Goal: Task Accomplishment & Management: Use online tool/utility

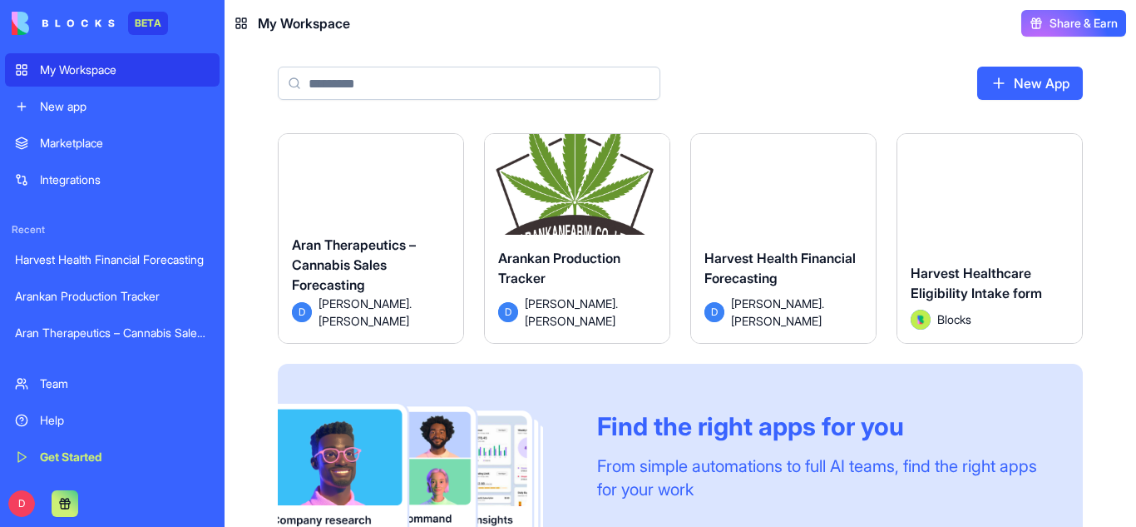
click at [393, 272] on div "Aran Therapeutics – Cannabis Sales Forecasting" at bounding box center [371, 265] width 158 height 60
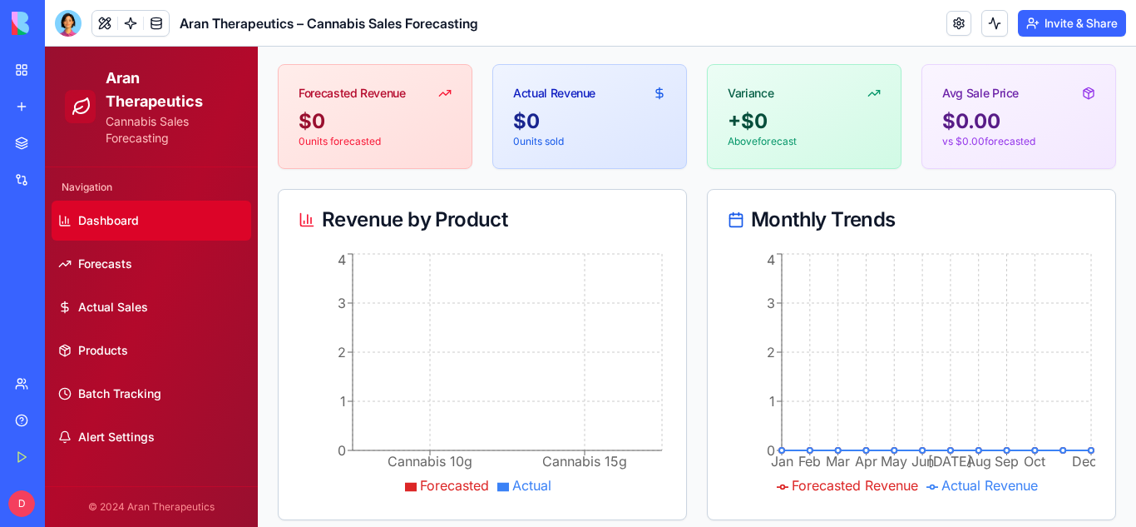
scroll to position [136, 0]
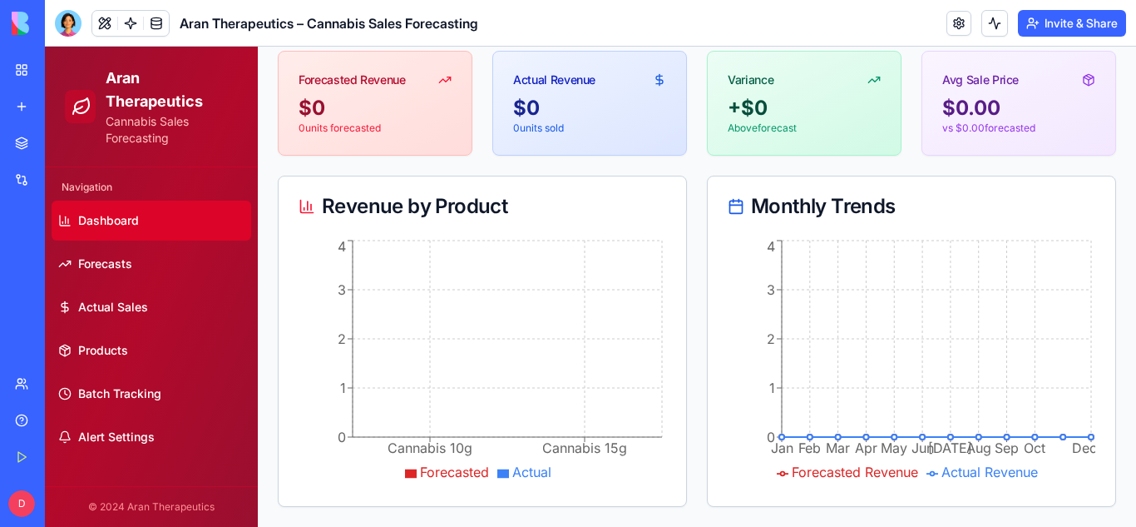
click at [102, 22] on button at bounding box center [104, 23] width 25 height 25
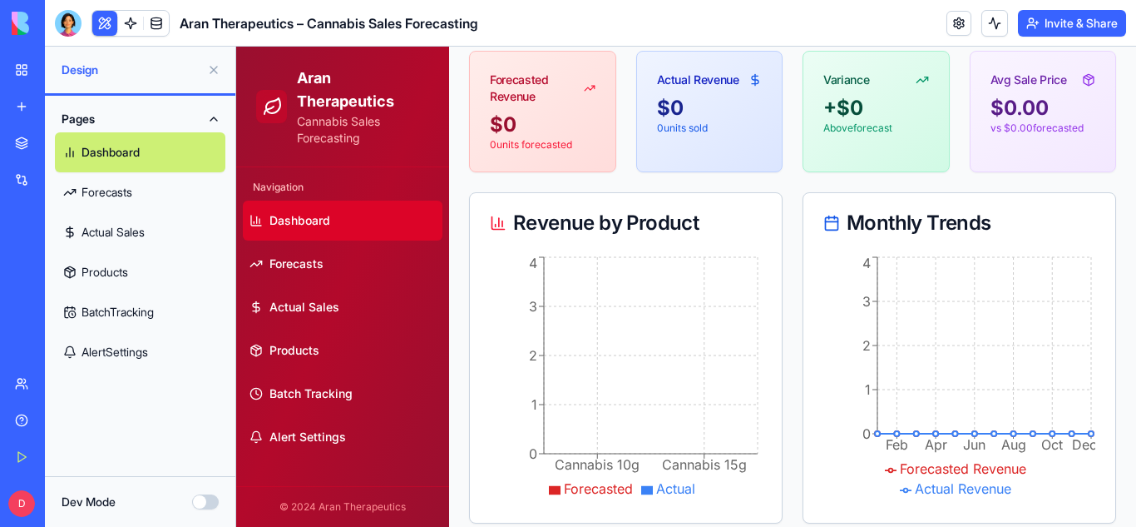
click at [13, 69] on link "My Workspace" at bounding box center [38, 69] width 67 height 33
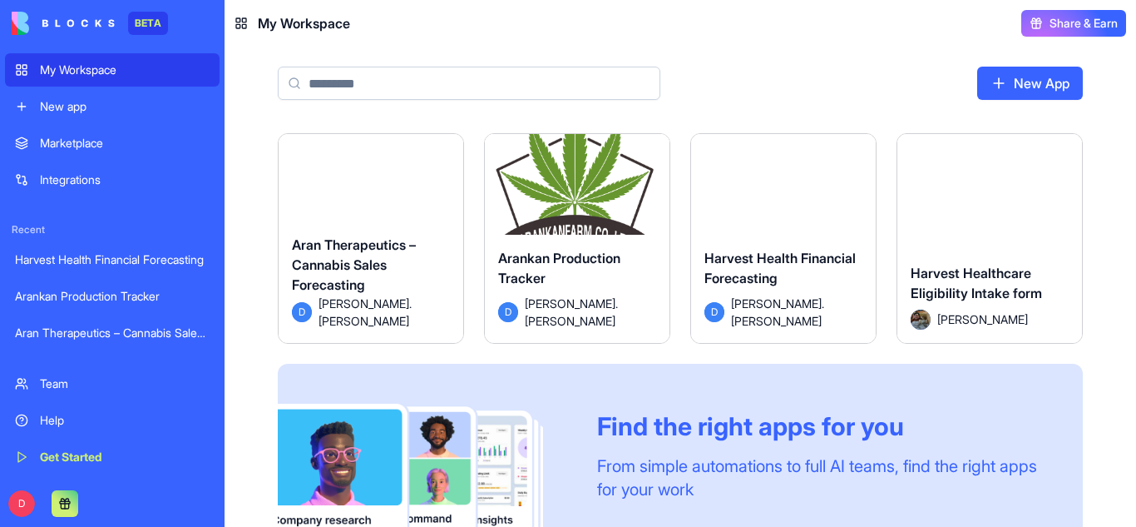
click at [445, 146] on html "BETA My Workspace New app Marketplace Integrations Recent Harvest Health Financ…" at bounding box center [568, 263] width 1136 height 527
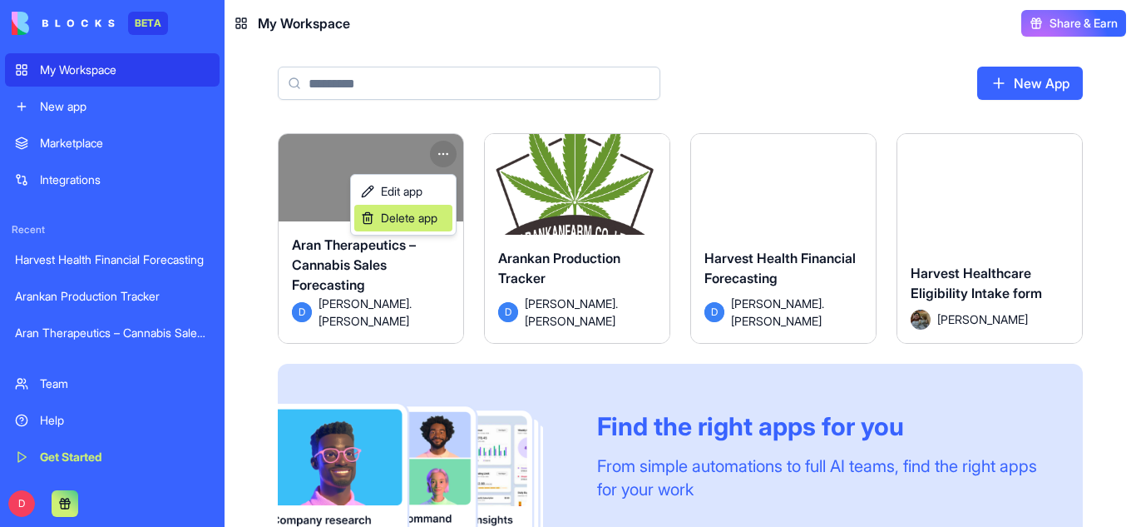
click at [438, 225] on span "Delete app" at bounding box center [409, 218] width 57 height 17
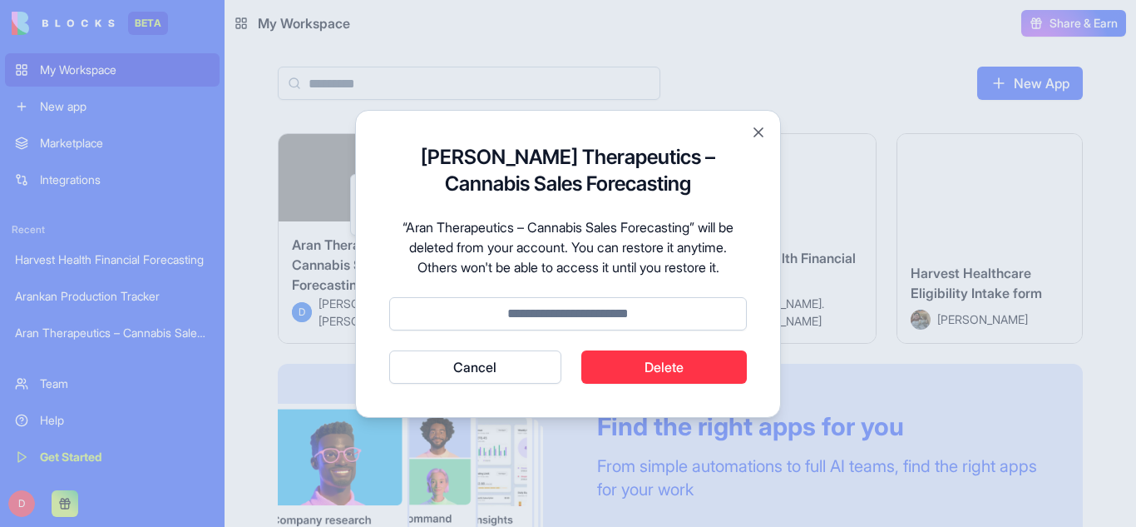
click at [657, 359] on button "Delete" at bounding box center [664, 366] width 166 height 33
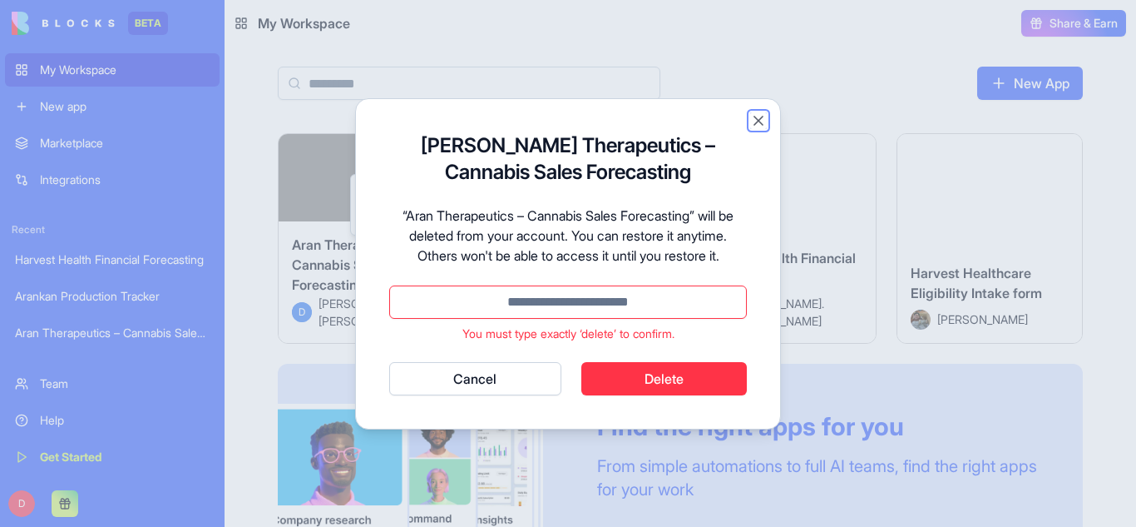
click at [757, 120] on button "Close" at bounding box center [758, 120] width 17 height 17
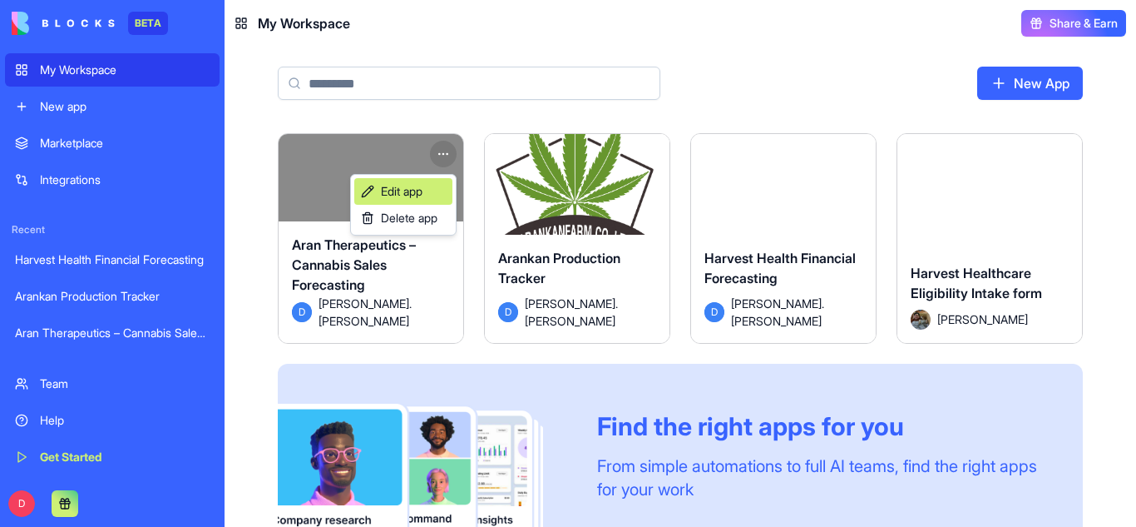
click at [408, 200] on link "Edit app" at bounding box center [403, 191] width 98 height 27
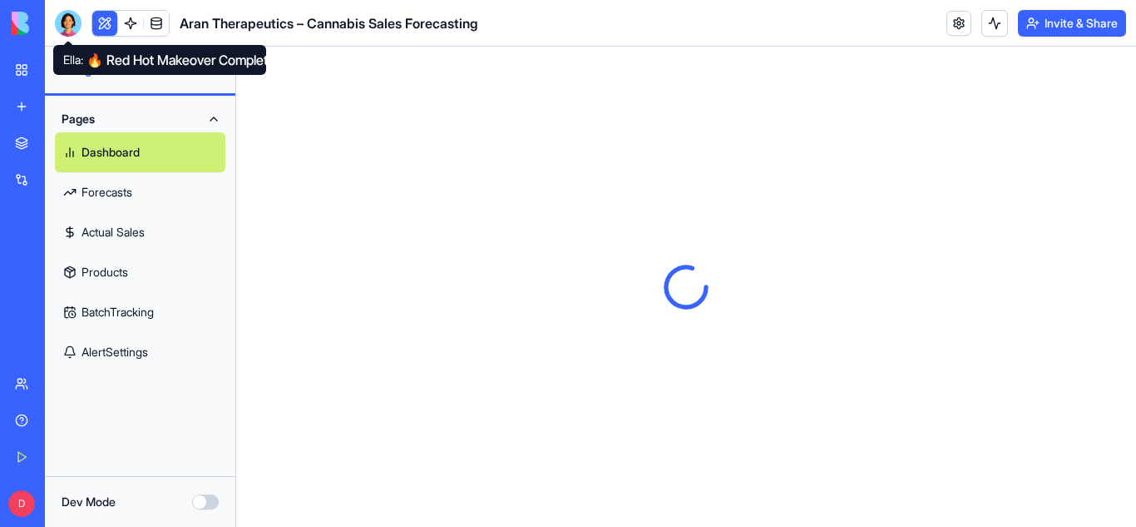
click at [72, 23] on div at bounding box center [68, 23] width 27 height 27
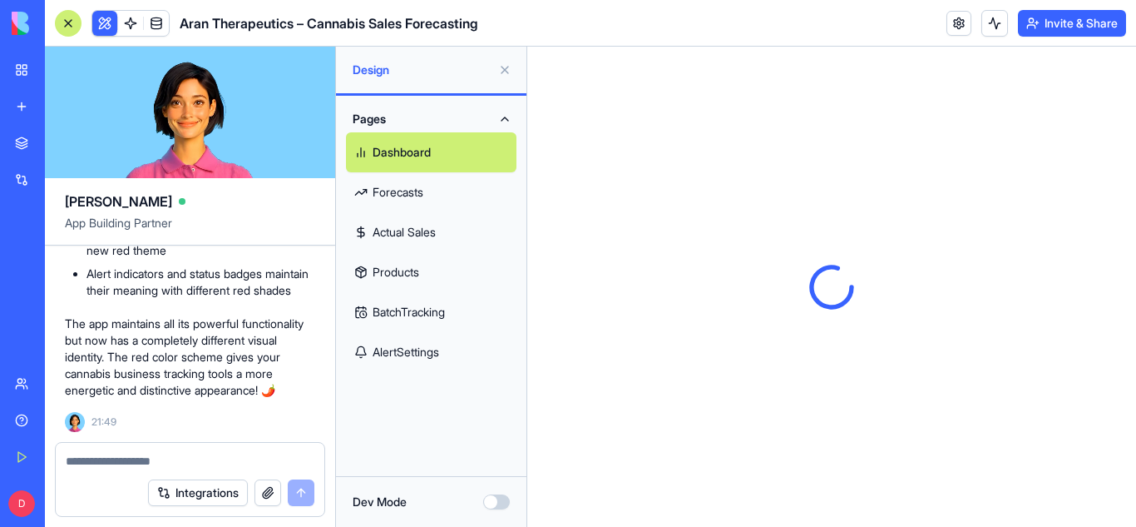
click at [157, 453] on textarea at bounding box center [190, 460] width 249 height 17
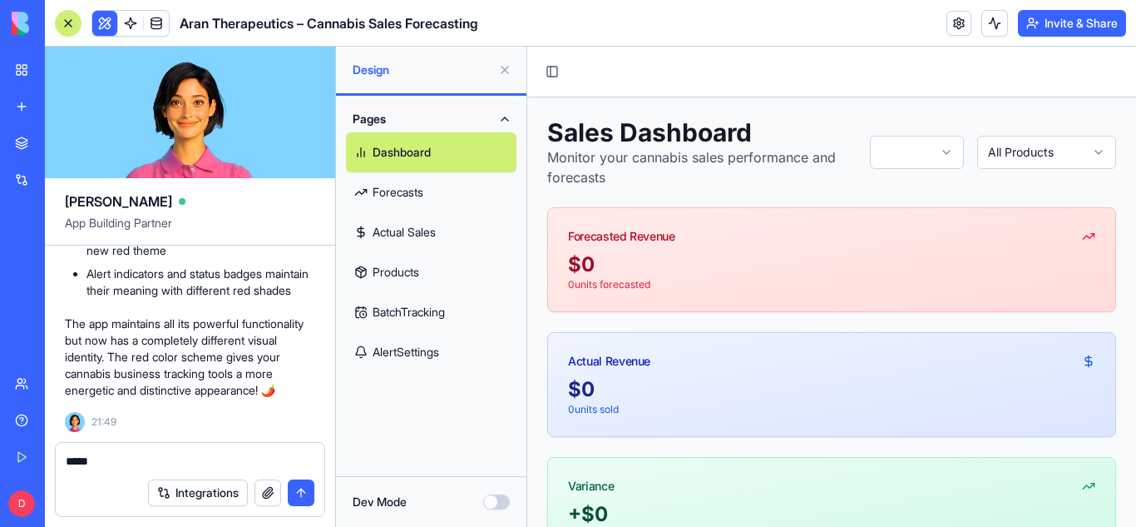
type textarea "******"
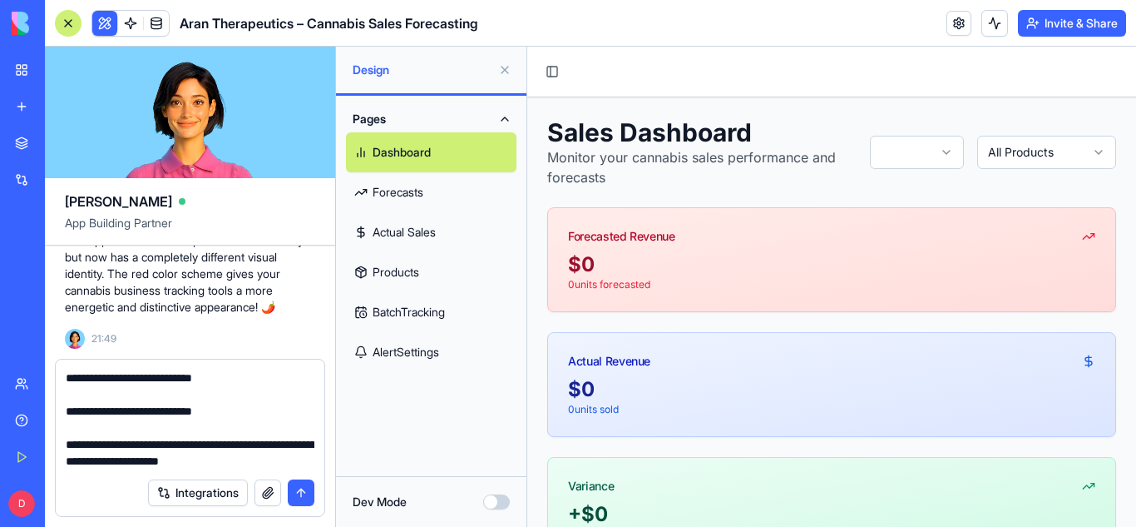
scroll to position [813, 0]
type textarea "**********"
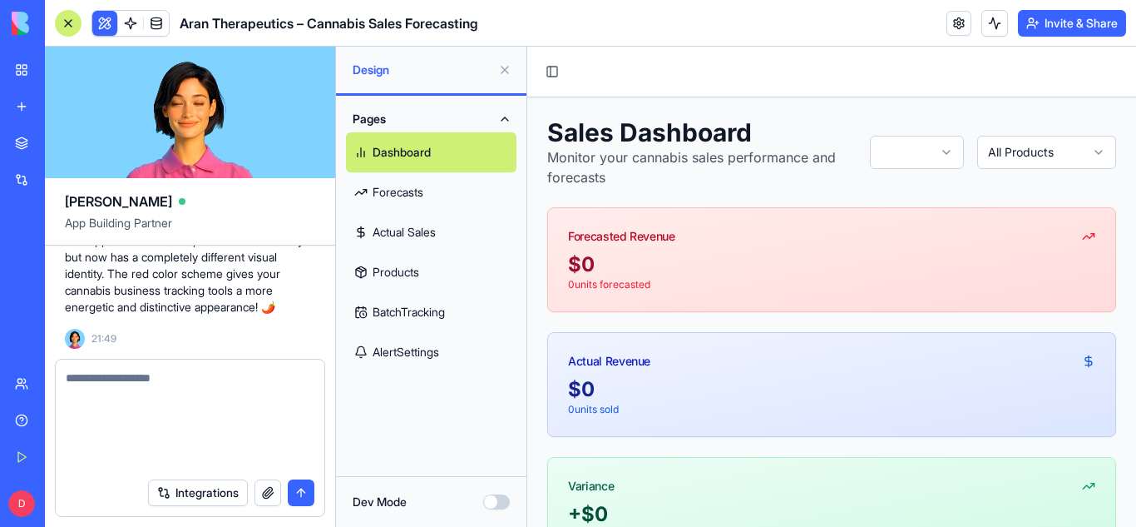
scroll to position [0, 0]
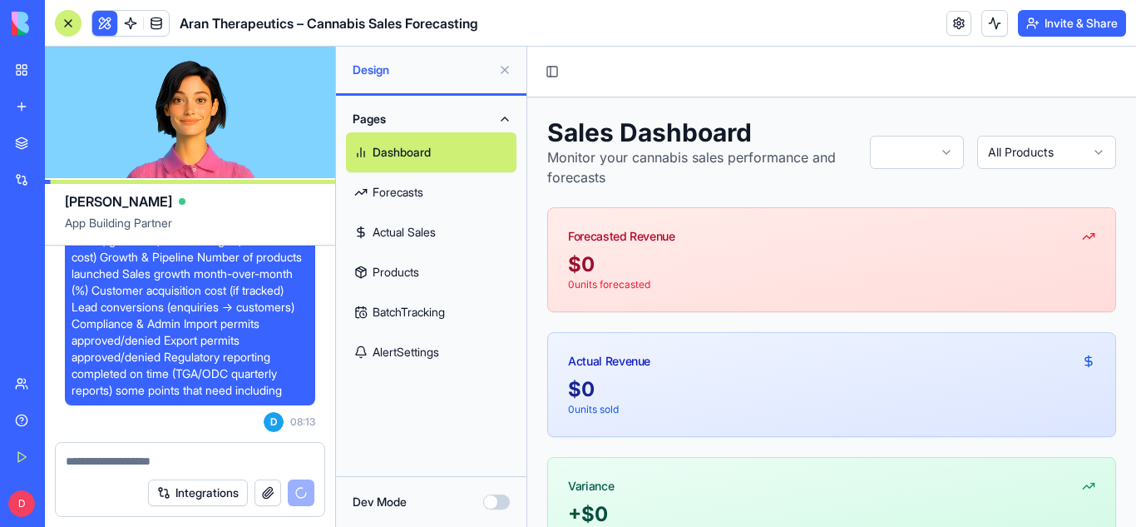
click at [409, 261] on link "Products" at bounding box center [431, 272] width 171 height 40
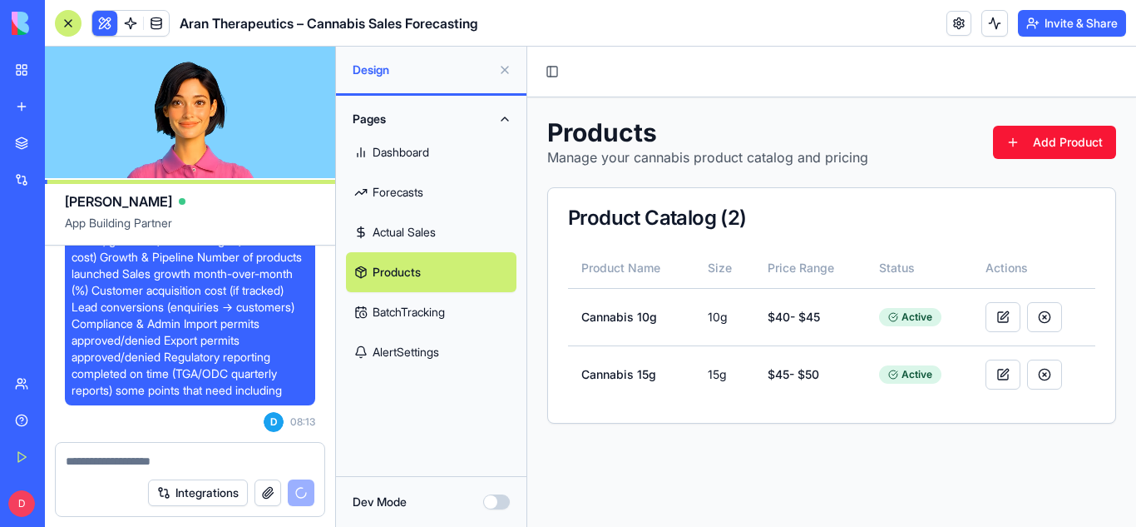
click at [418, 309] on link "BatchTracking" at bounding box center [431, 312] width 171 height 40
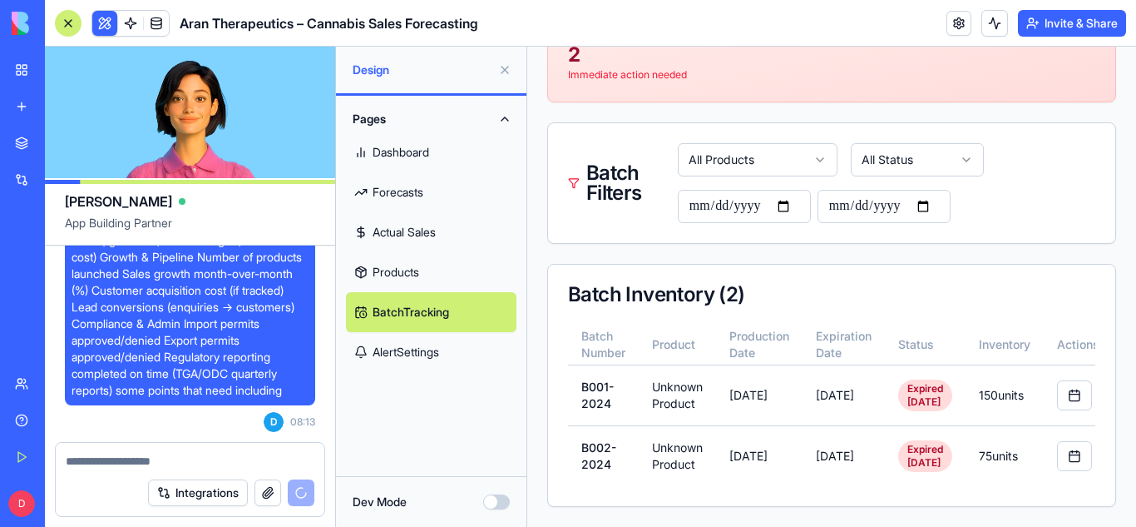
scroll to position [554, 0]
click at [398, 240] on link "Actual Sales" at bounding box center [431, 232] width 171 height 40
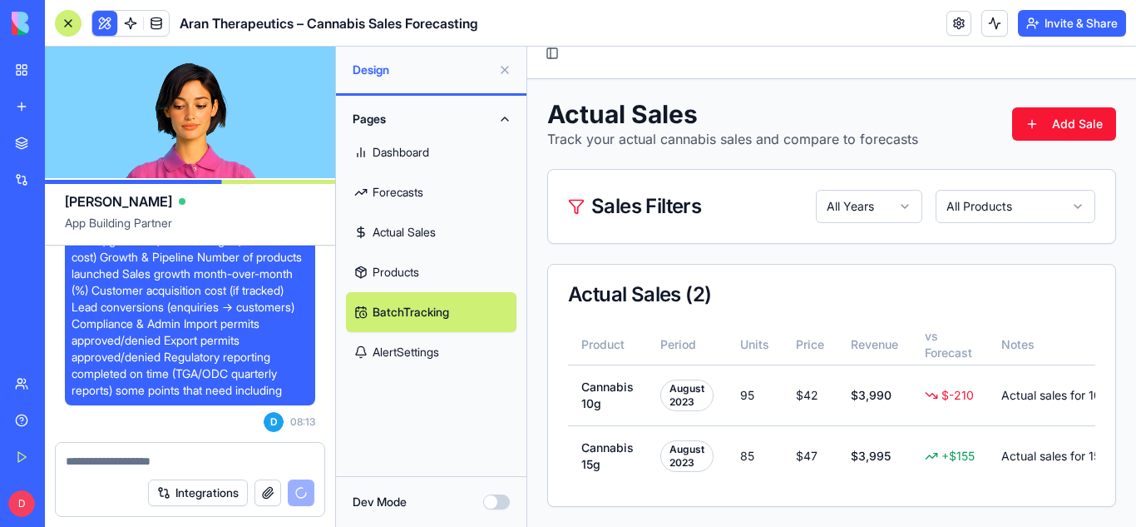
scroll to position [18, 0]
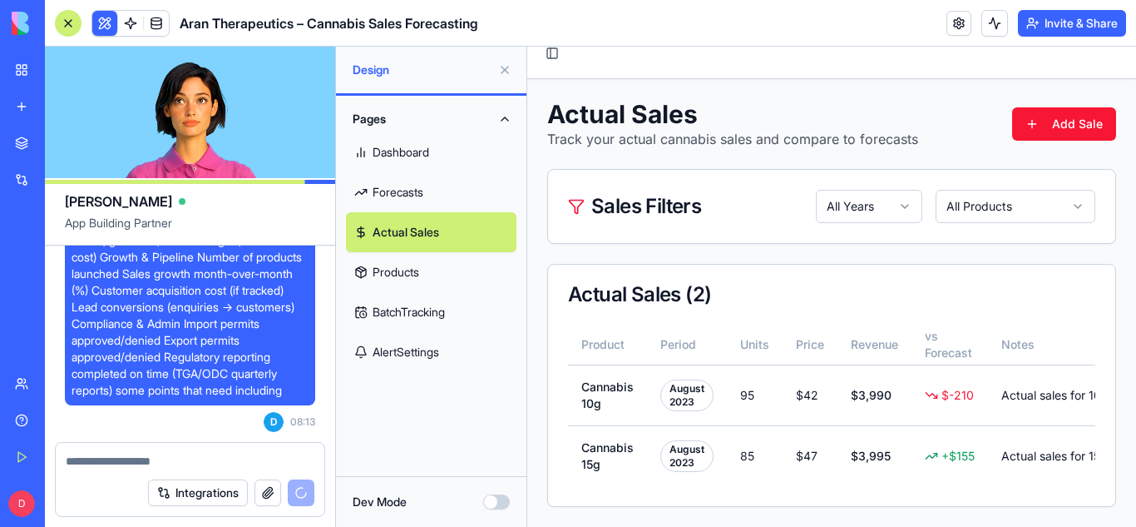
click at [406, 149] on link "Dashboard" at bounding box center [431, 152] width 171 height 40
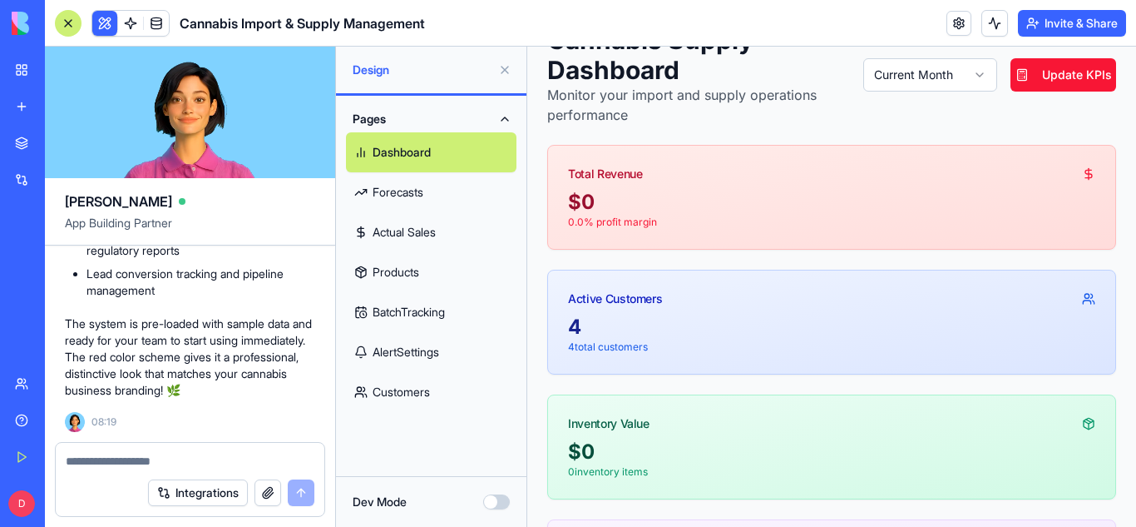
scroll to position [91, 0]
click at [798, 329] on div "4" at bounding box center [831, 327] width 527 height 27
click at [623, 353] on p "4 total customers" at bounding box center [831, 347] width 527 height 13
click at [415, 190] on link "Forecasts" at bounding box center [431, 192] width 171 height 40
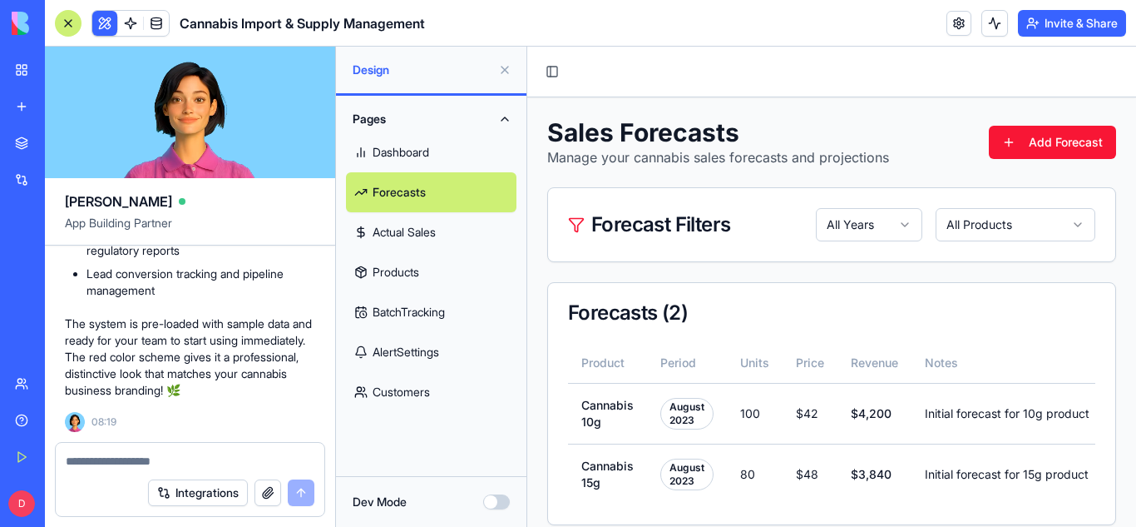
scroll to position [18, 0]
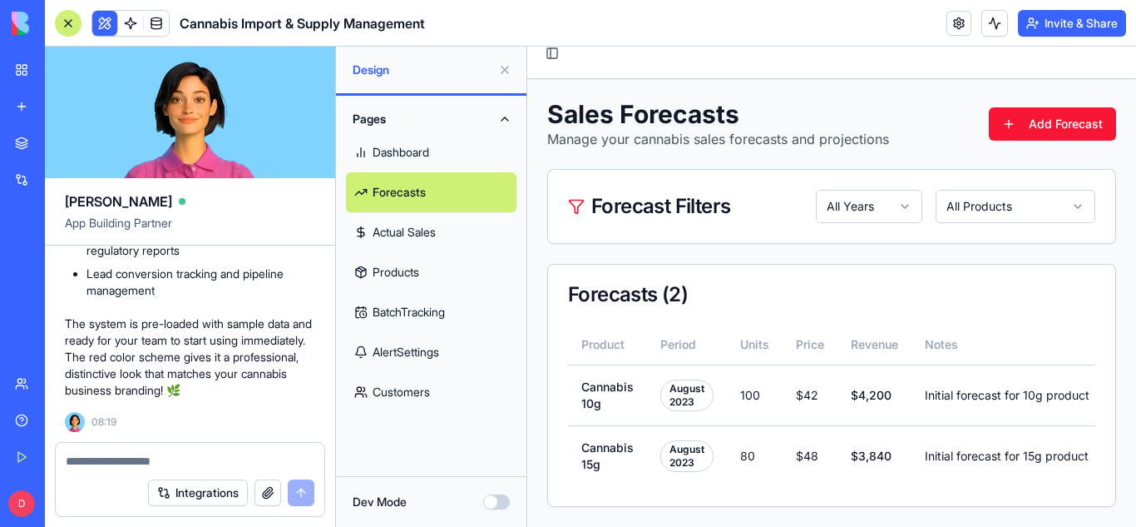
click at [403, 221] on link "Actual Sales" at bounding box center [431, 232] width 171 height 40
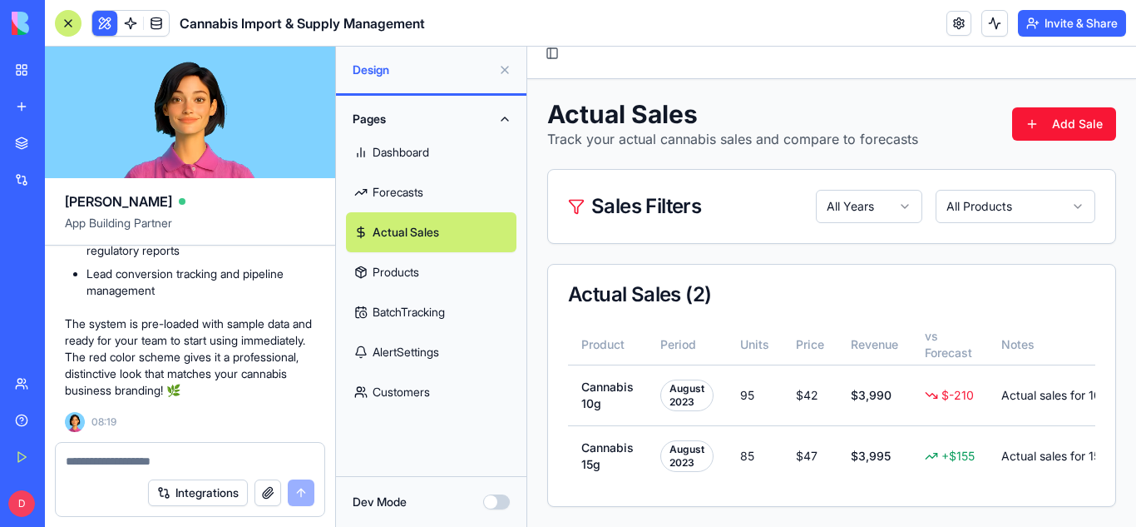
click at [408, 258] on link "Products" at bounding box center [431, 272] width 171 height 40
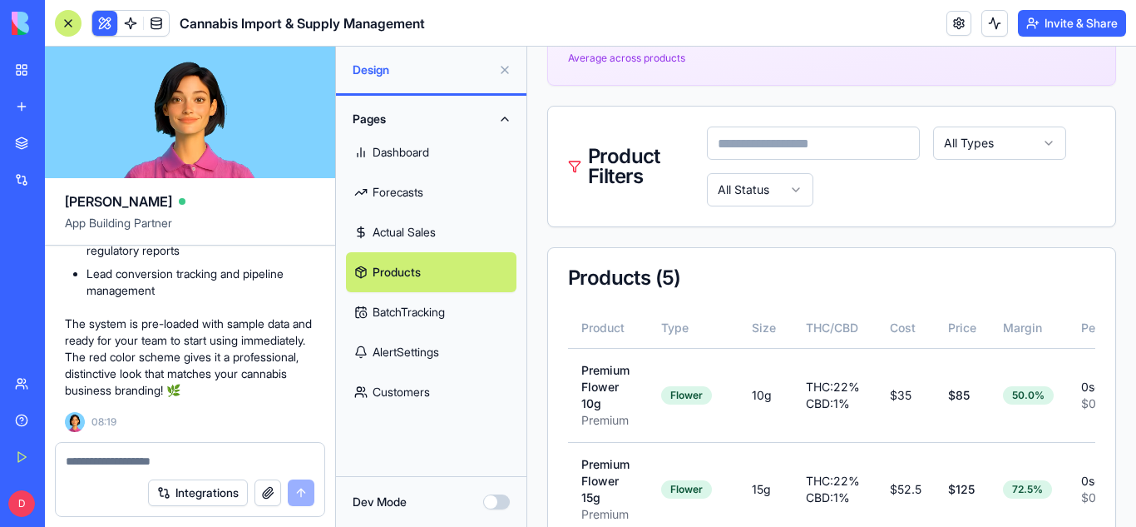
scroll to position [713, 0]
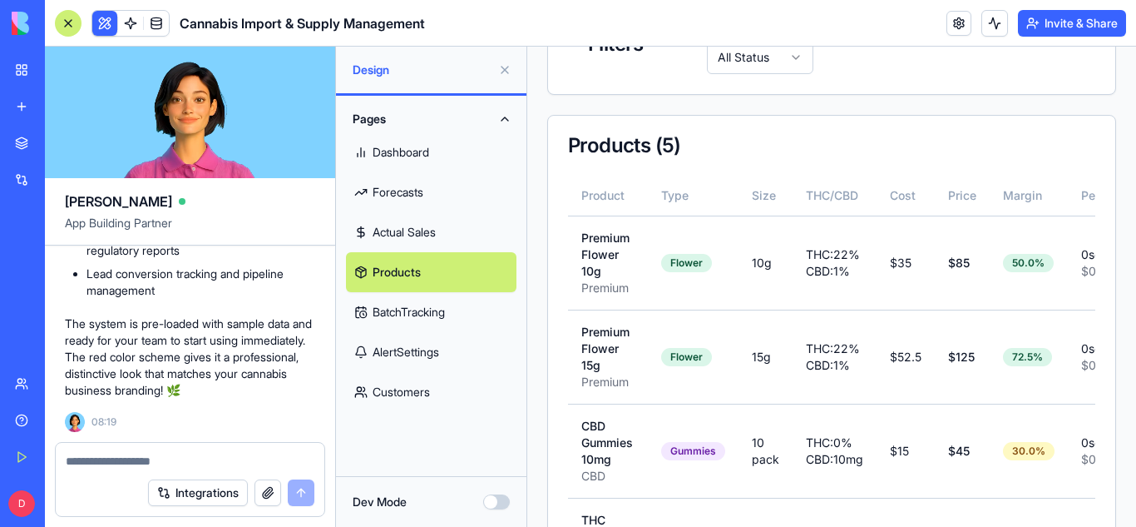
click at [161, 452] on textarea at bounding box center [190, 460] width 249 height 17
type textarea "**********"
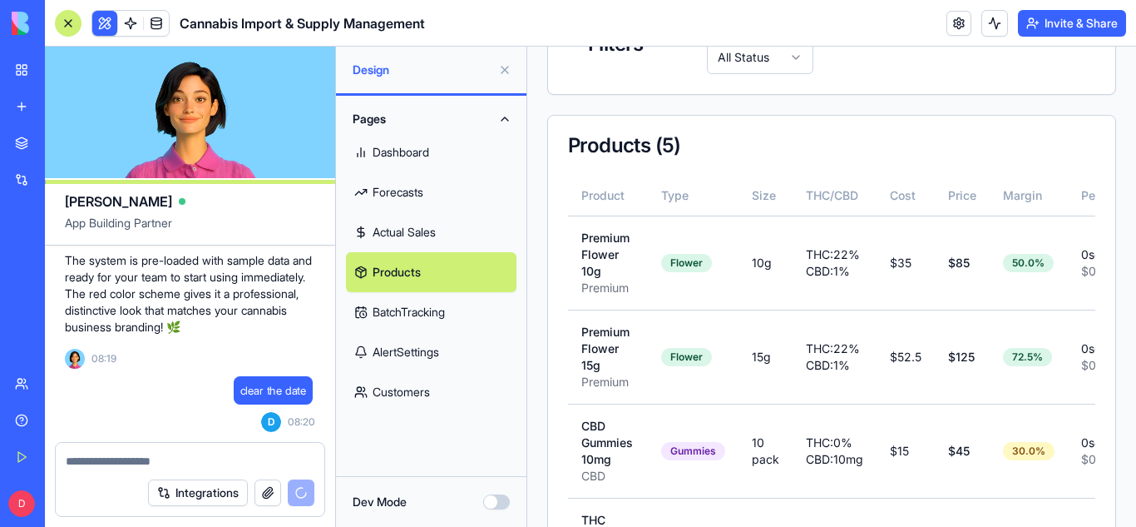
scroll to position [5037, 0]
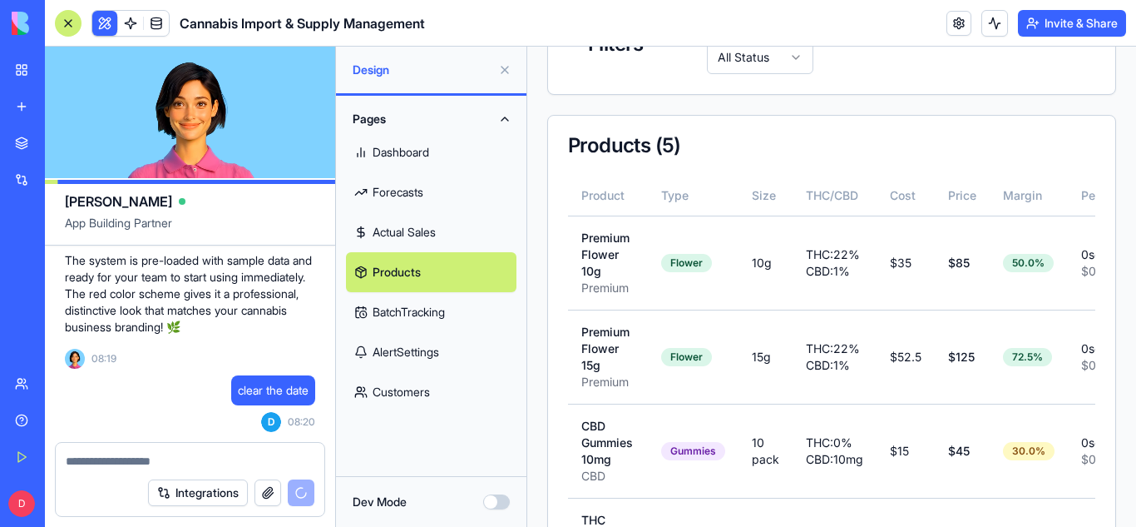
click at [433, 315] on link "BatchTracking" at bounding box center [431, 312] width 171 height 40
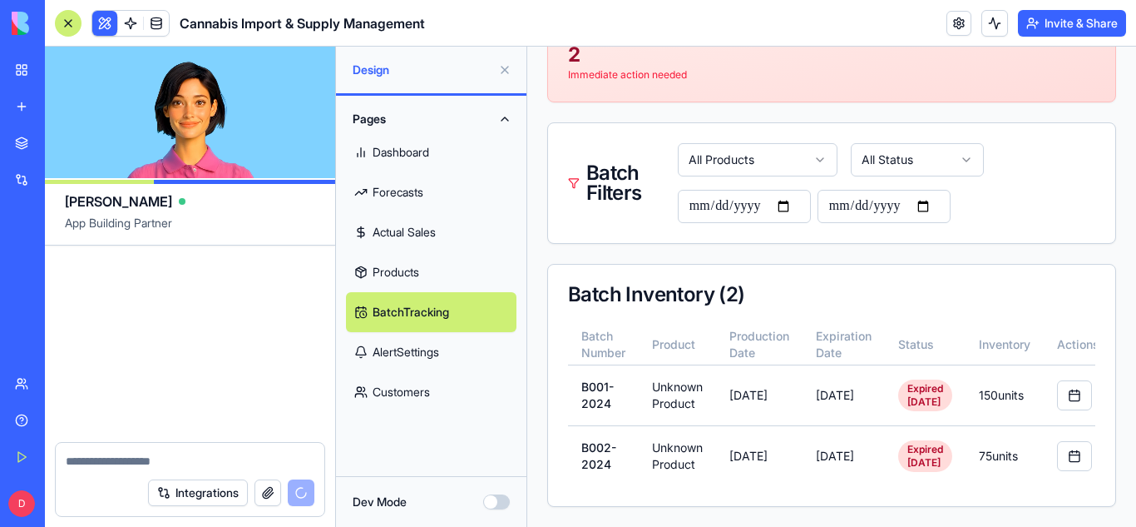
scroll to position [5836, 0]
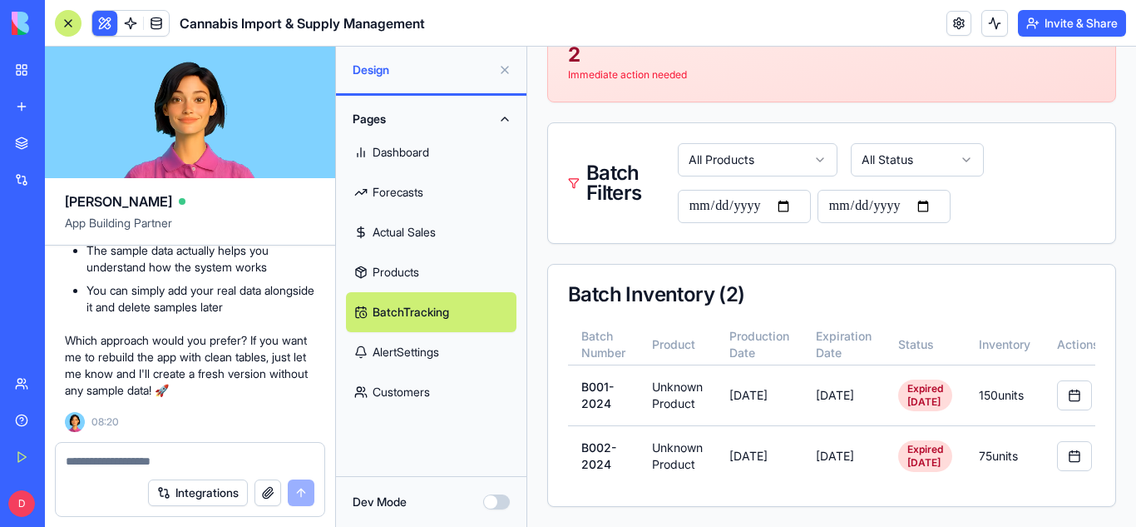
click at [139, 463] on textarea at bounding box center [190, 460] width 249 height 17
type textarea "***"
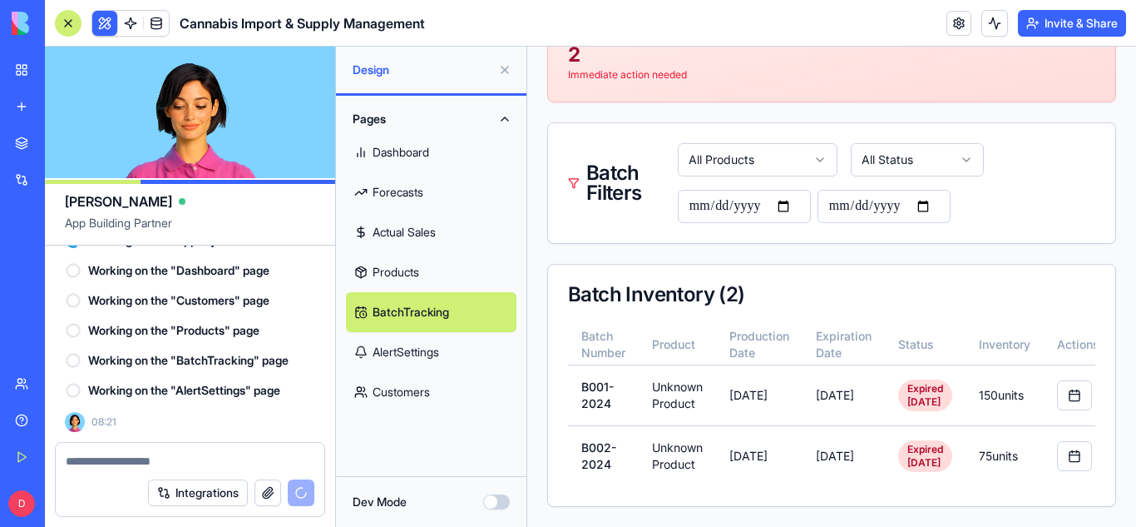
scroll to position [6242, 0]
click at [218, 317] on div "Working on the "Products" page" at bounding box center [190, 330] width 250 height 30
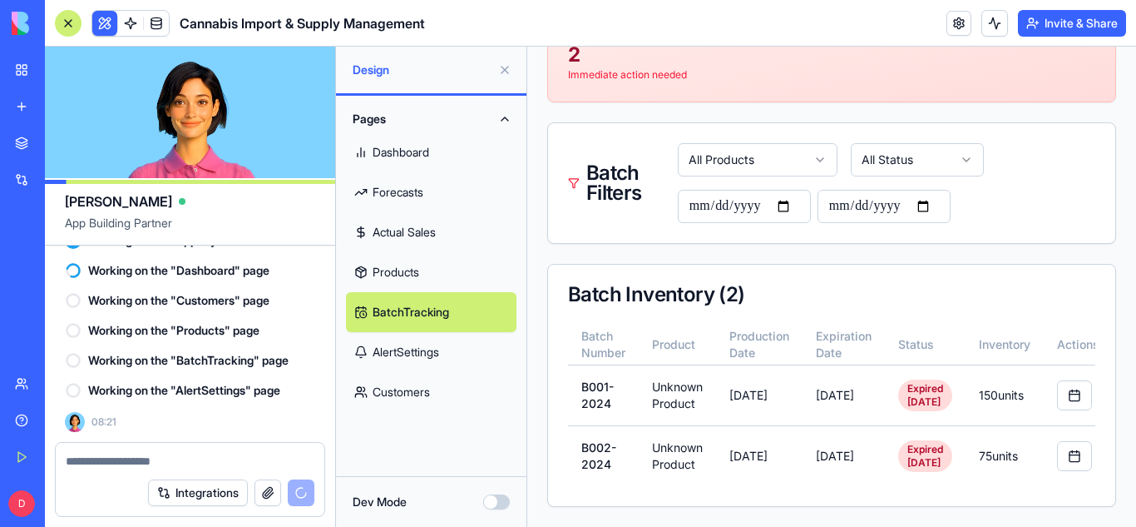
click at [173, 461] on textarea at bounding box center [190, 460] width 249 height 17
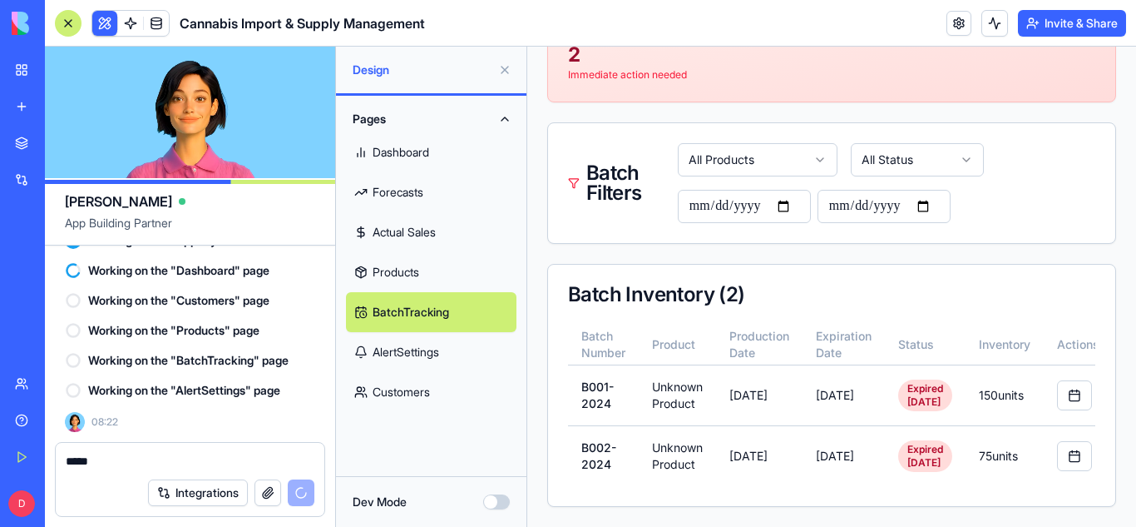
type textarea "****"
click at [71, 15] on div at bounding box center [68, 23] width 27 height 27
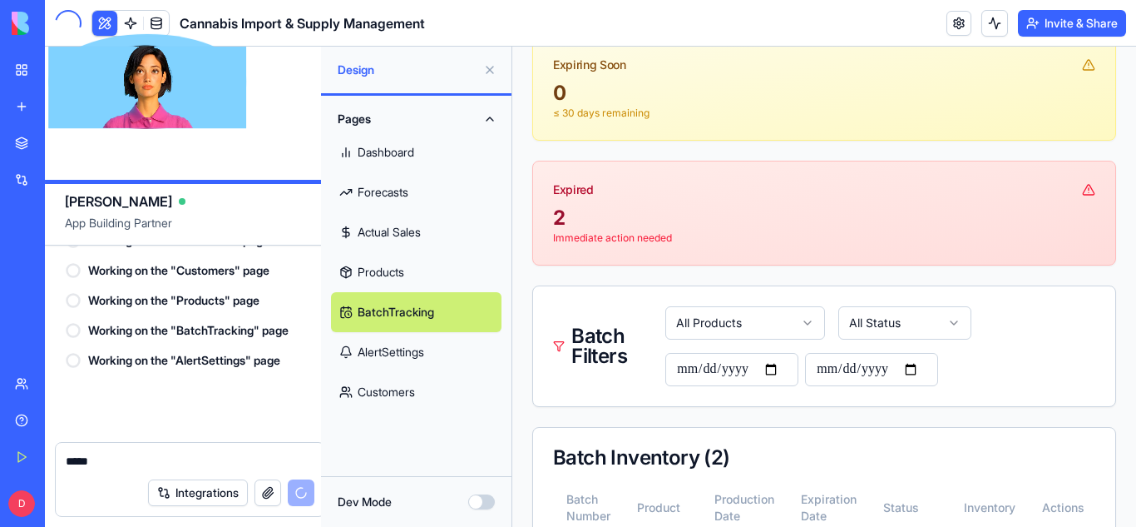
scroll to position [304, 0]
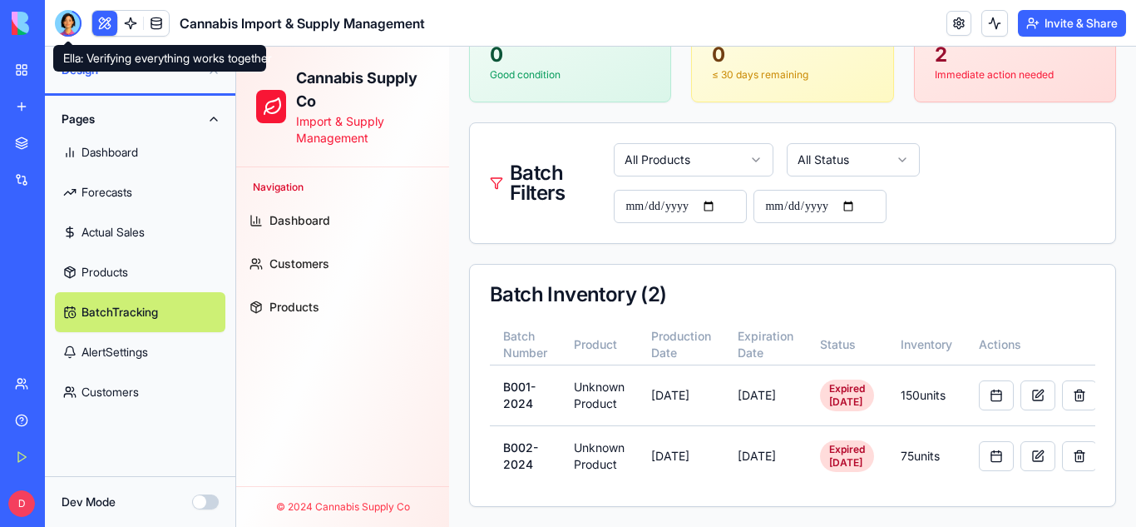
click at [77, 27] on div at bounding box center [68, 23] width 27 height 27
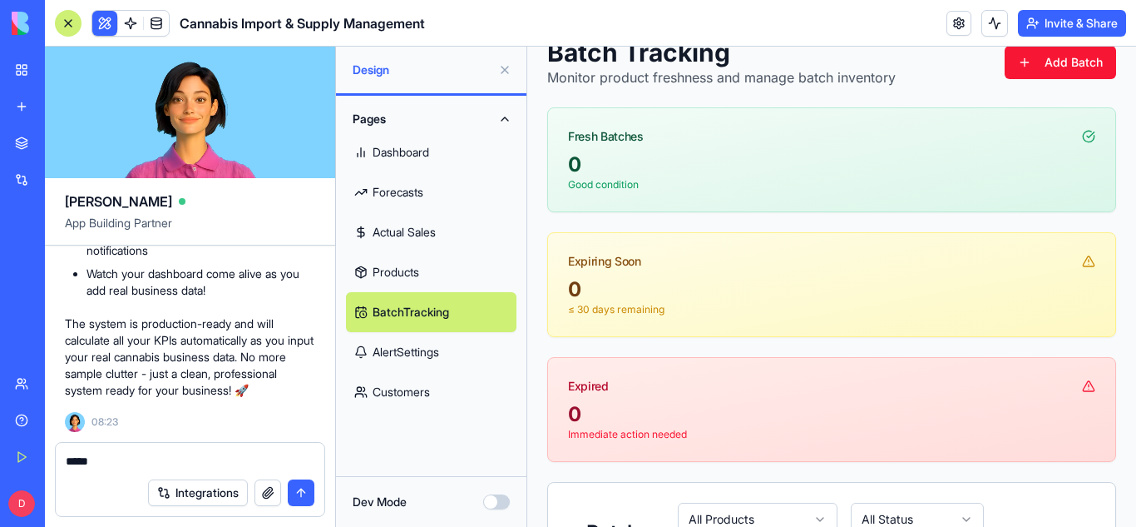
scroll to position [83, 0]
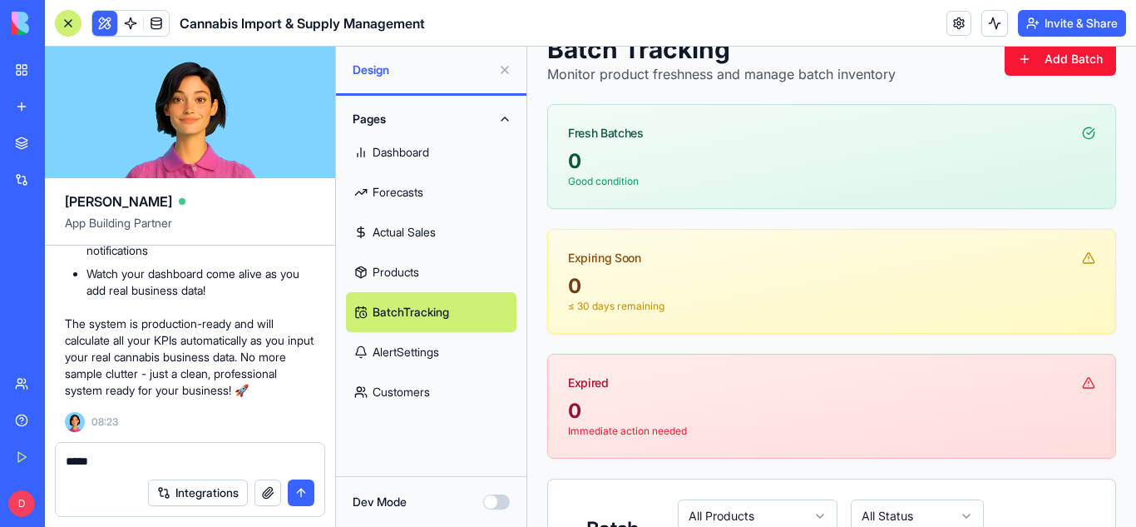
click at [134, 449] on div "****" at bounding box center [190, 456] width 269 height 27
click at [101, 459] on textarea "****" at bounding box center [190, 460] width 249 height 17
type textarea "*"
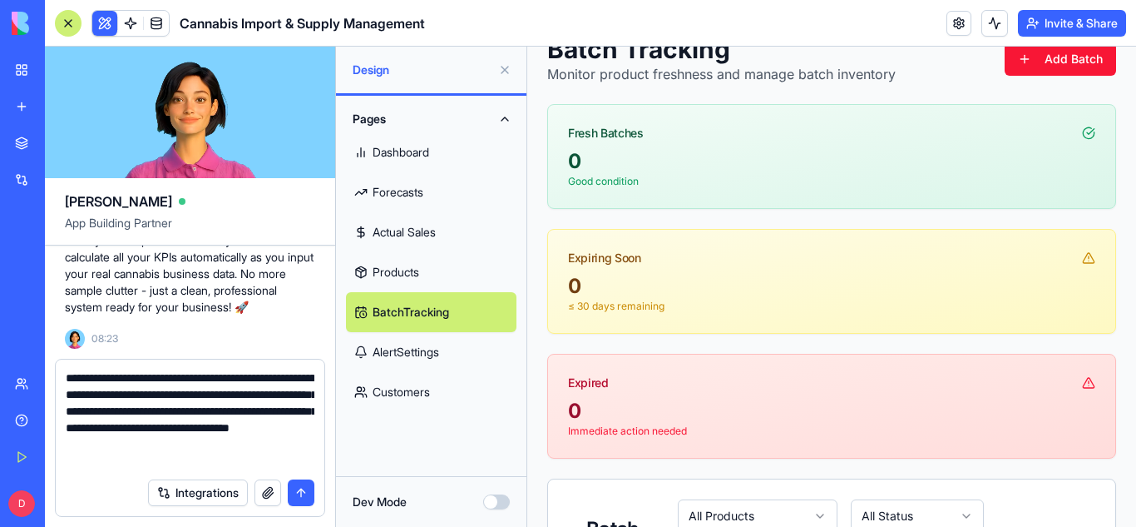
scroll to position [0, 0]
type textarea "**********"
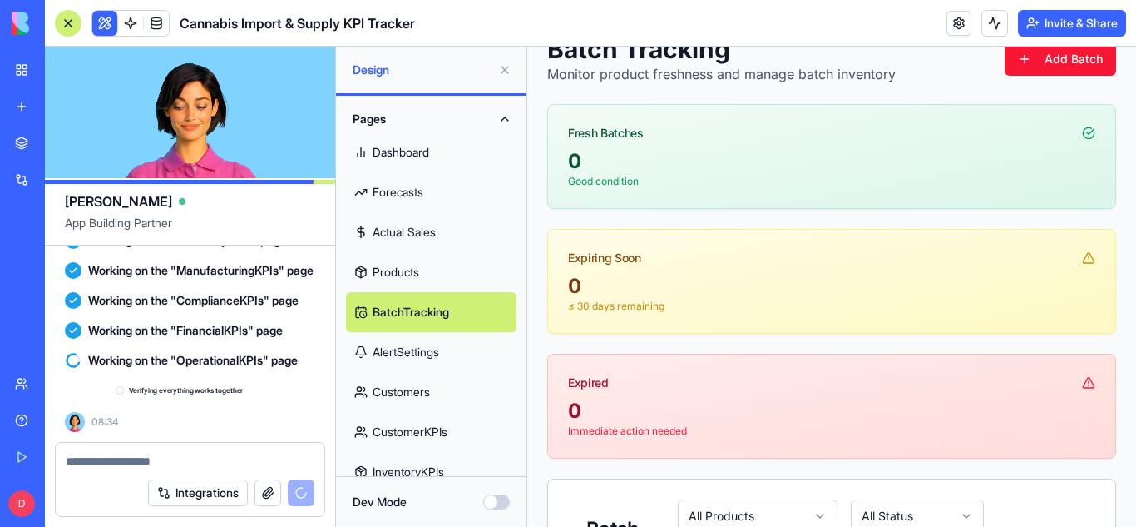
scroll to position [7862, 0]
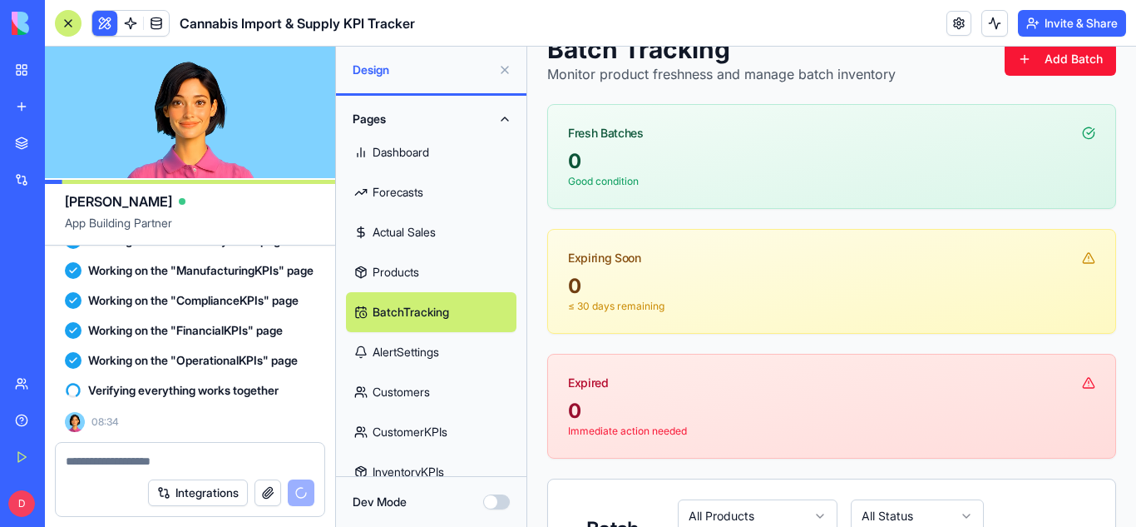
click at [25, 68] on link "My Workspace" at bounding box center [38, 69] width 67 height 33
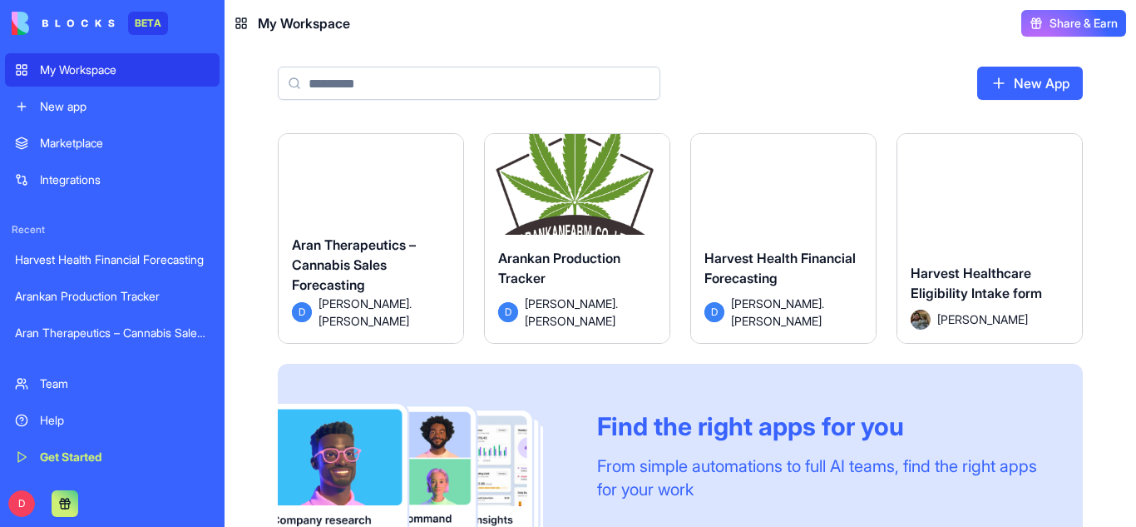
click at [438, 161] on html "BETA My Workspace New app Marketplace Integrations Recent Harvest Health Financ…" at bounding box center [568, 263] width 1136 height 527
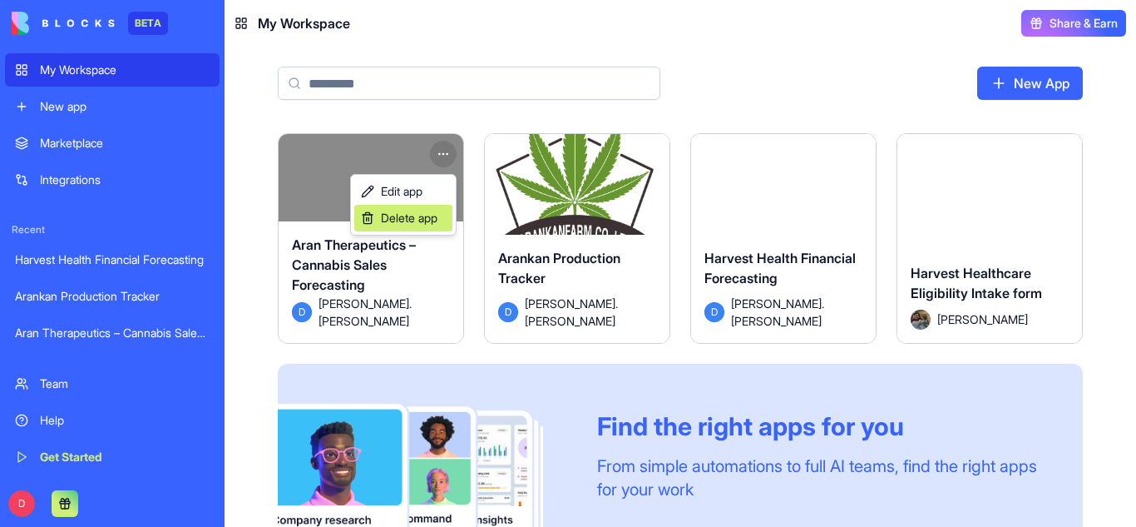
click at [395, 226] on div "Delete app" at bounding box center [403, 218] width 98 height 27
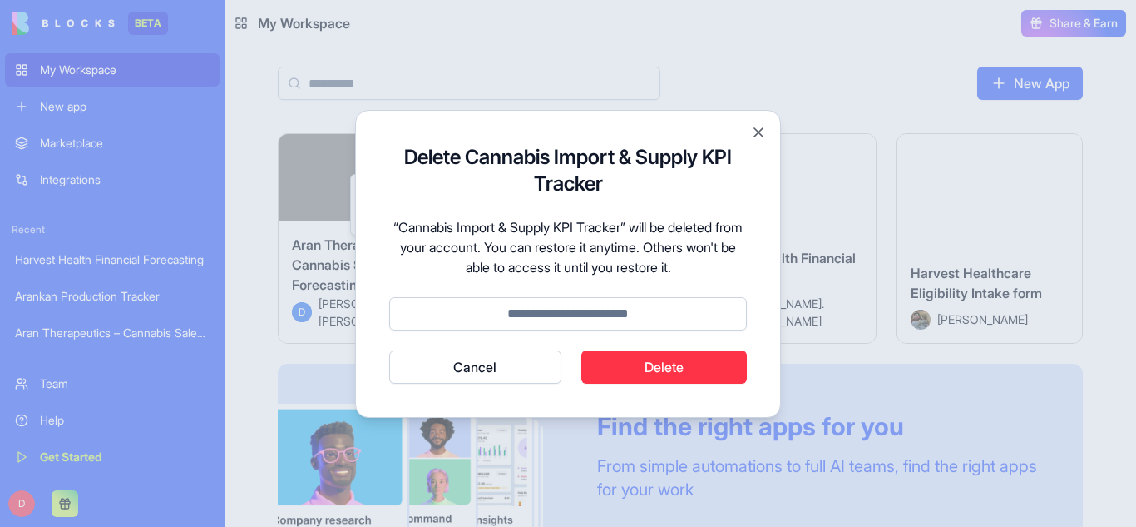
click at [525, 348] on form "Delete Cannabis Import & Supply KPI Tracker “Cannabis Import & Supply KPI Track…" at bounding box center [568, 264] width 358 height 240
click at [512, 391] on div "Delete Cannabis Import & Supply KPI Tracker “Cannabis Import & Supply KPI Track…" at bounding box center [568, 264] width 426 height 308
click at [512, 374] on button "Cancel" at bounding box center [475, 366] width 172 height 33
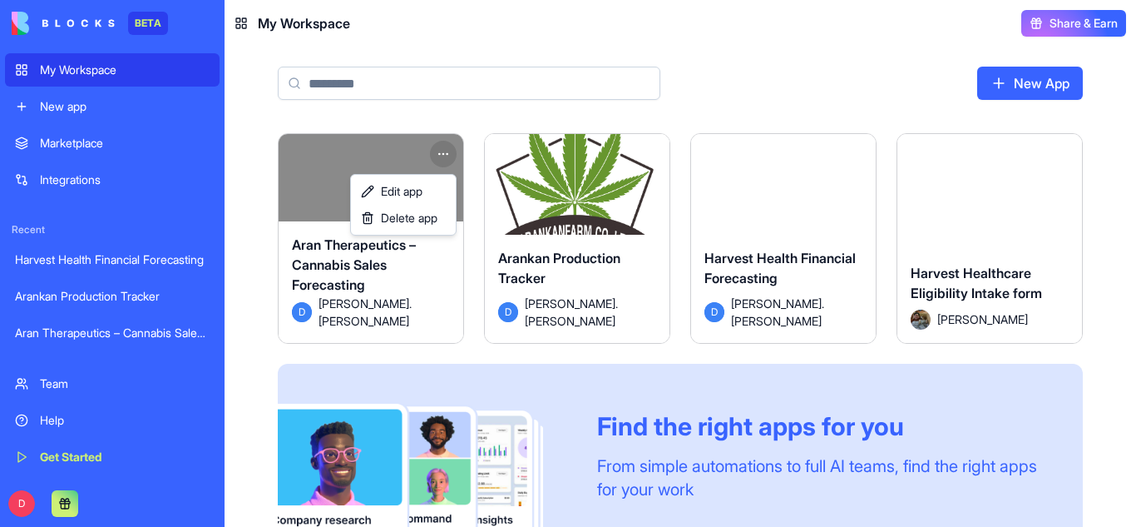
click at [342, 205] on html "BETA My Workspace New app Marketplace Integrations Recent Harvest Health Financ…" at bounding box center [568, 263] width 1136 height 527
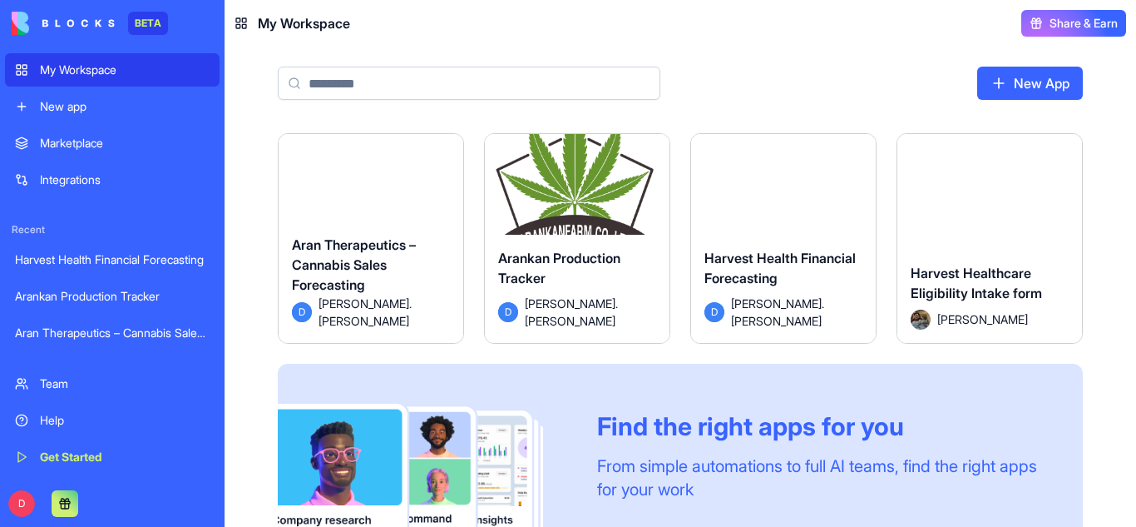
click at [344, 201] on button "Launch" at bounding box center [371, 191] width 125 height 33
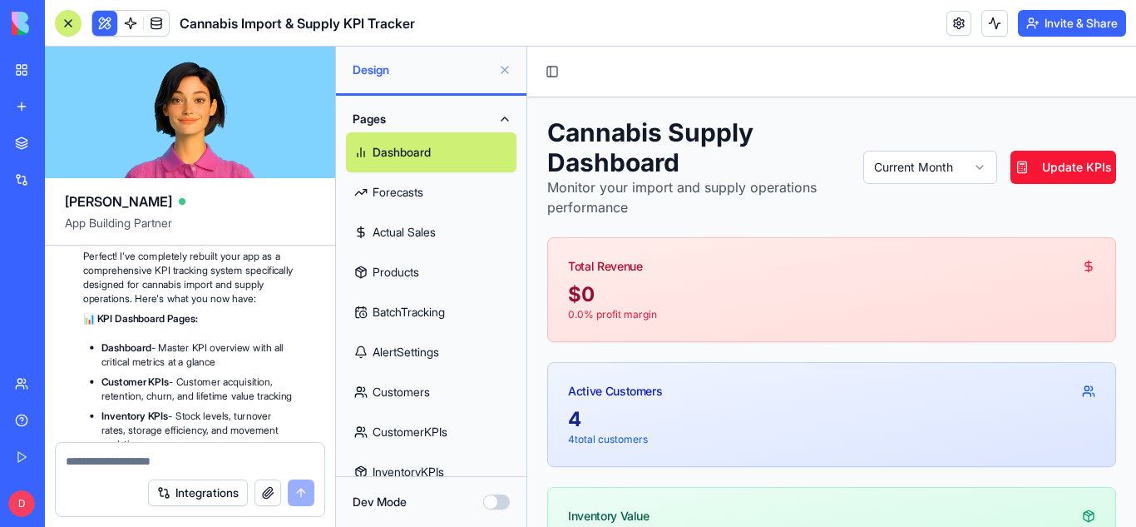
scroll to position [9063, 0]
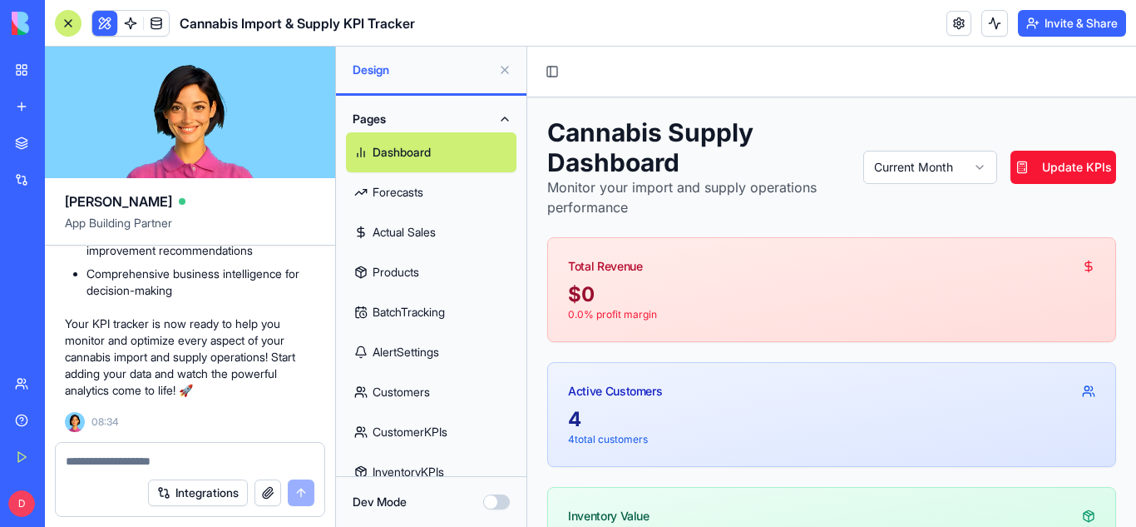
click at [393, 195] on link "Forecasts" at bounding box center [431, 192] width 171 height 40
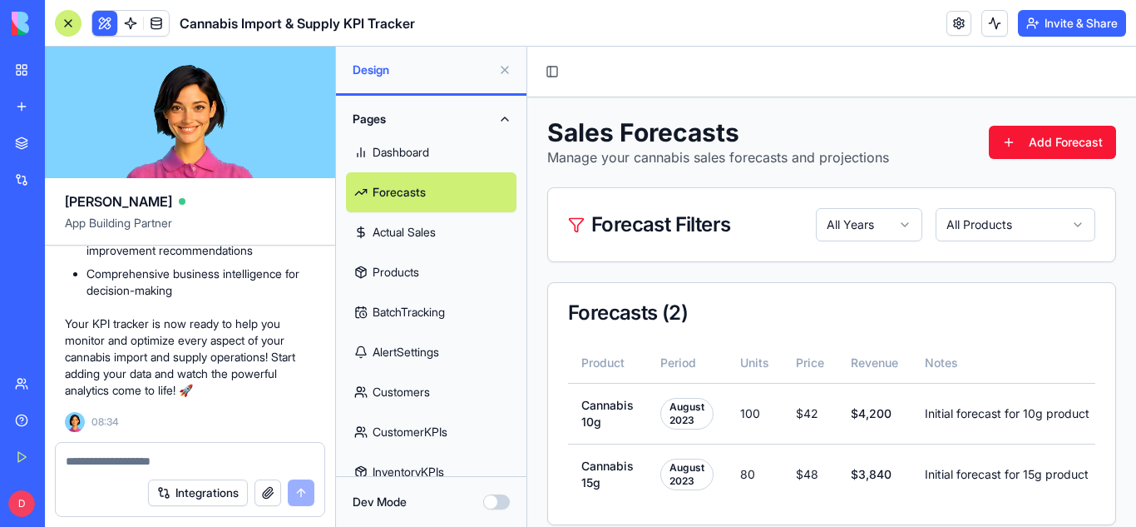
scroll to position [18, 0]
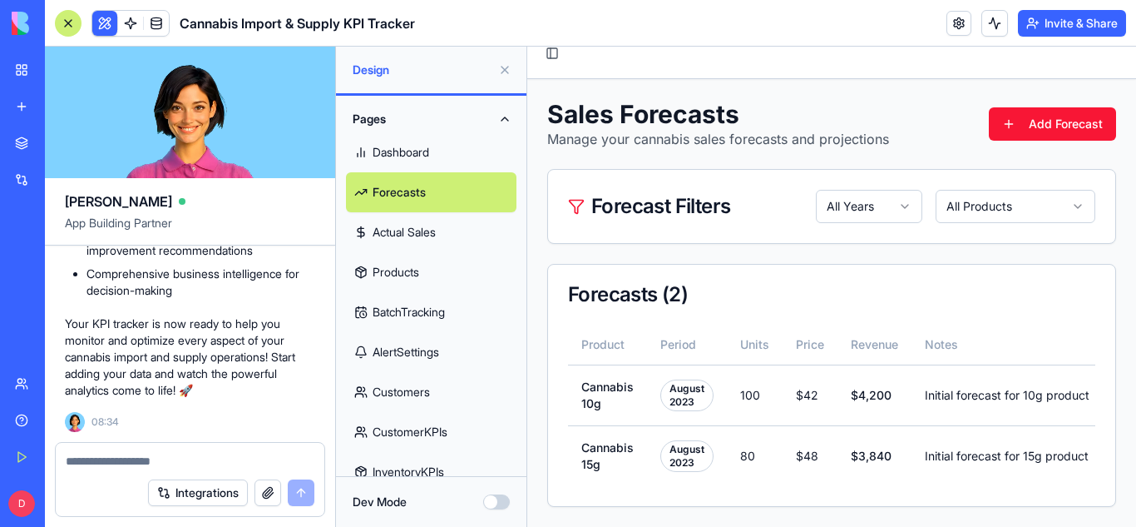
click at [411, 239] on link "Actual Sales" at bounding box center [431, 232] width 171 height 40
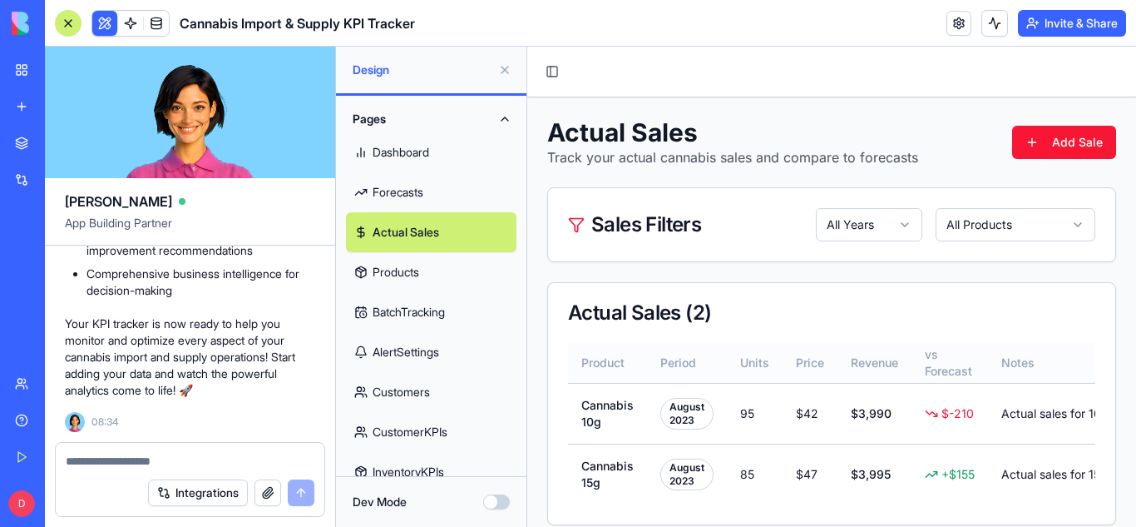
scroll to position [18, 0]
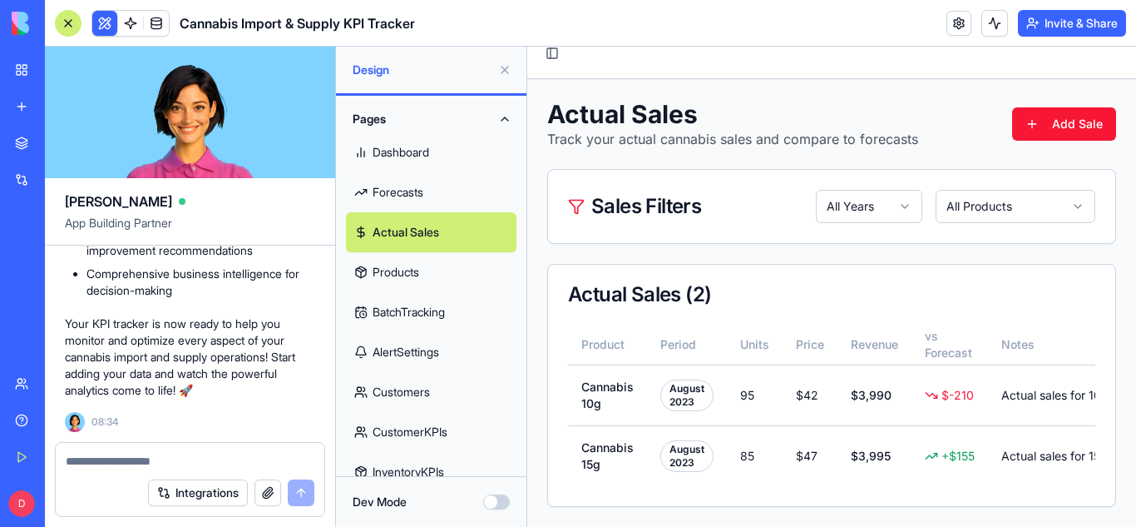
click at [392, 281] on link "Products" at bounding box center [431, 272] width 171 height 40
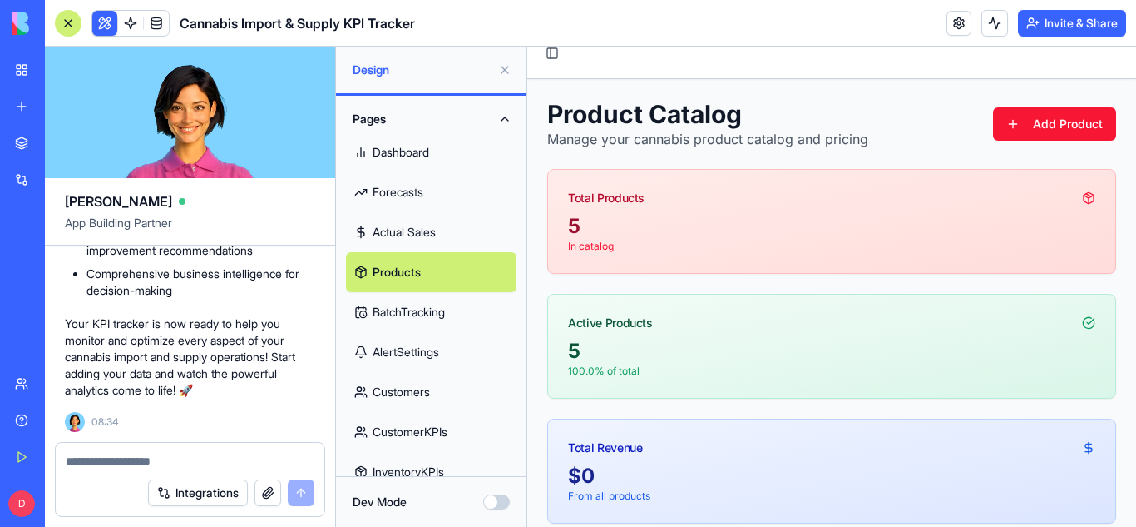
click at [409, 344] on link "AlertSettings" at bounding box center [431, 352] width 171 height 40
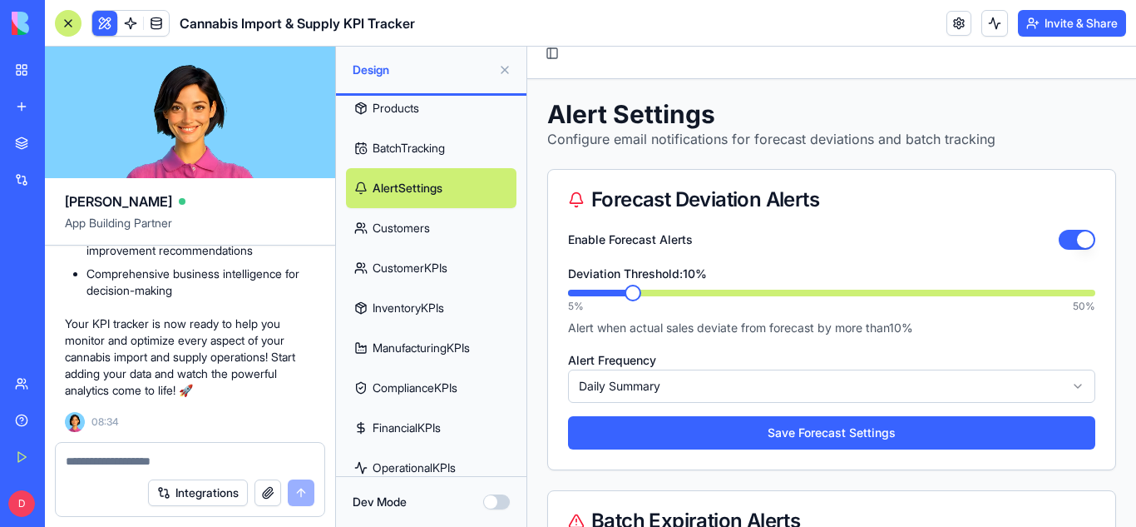
scroll to position [185, 0]
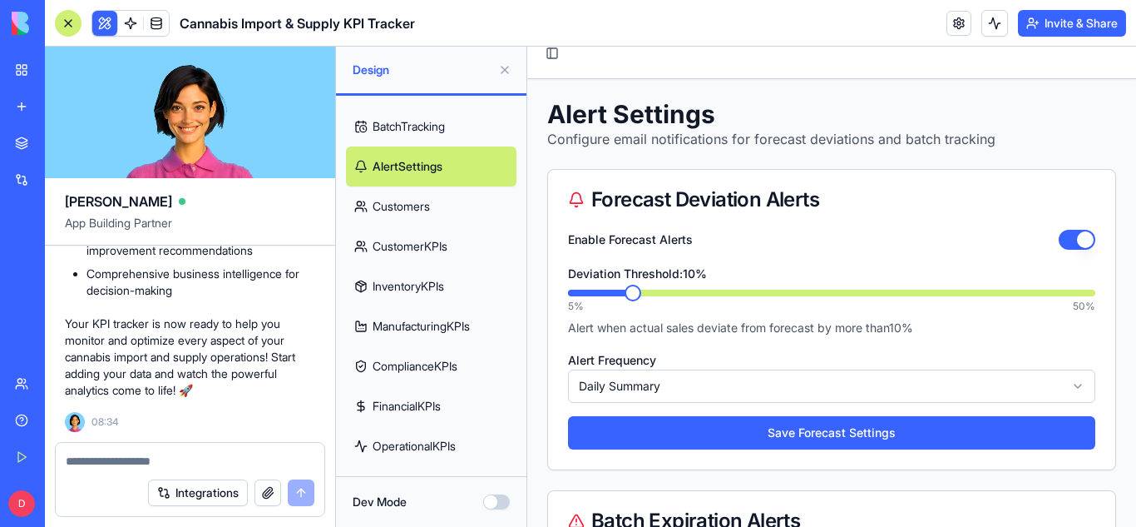
click at [407, 359] on link "ComplianceKPIs" at bounding box center [431, 366] width 171 height 40
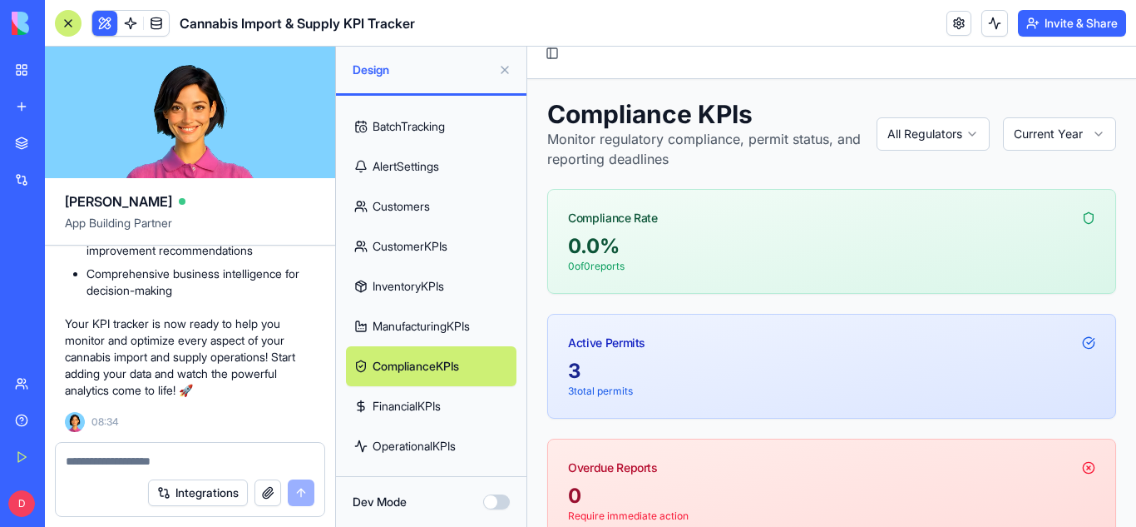
click at [65, 12] on div at bounding box center [68, 23] width 27 height 27
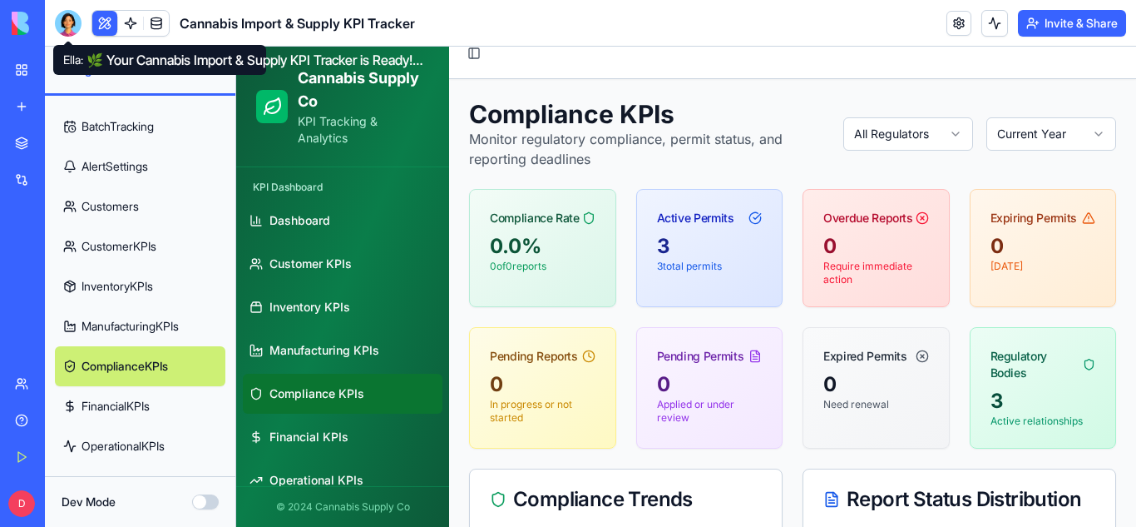
click at [70, 22] on div at bounding box center [68, 23] width 27 height 27
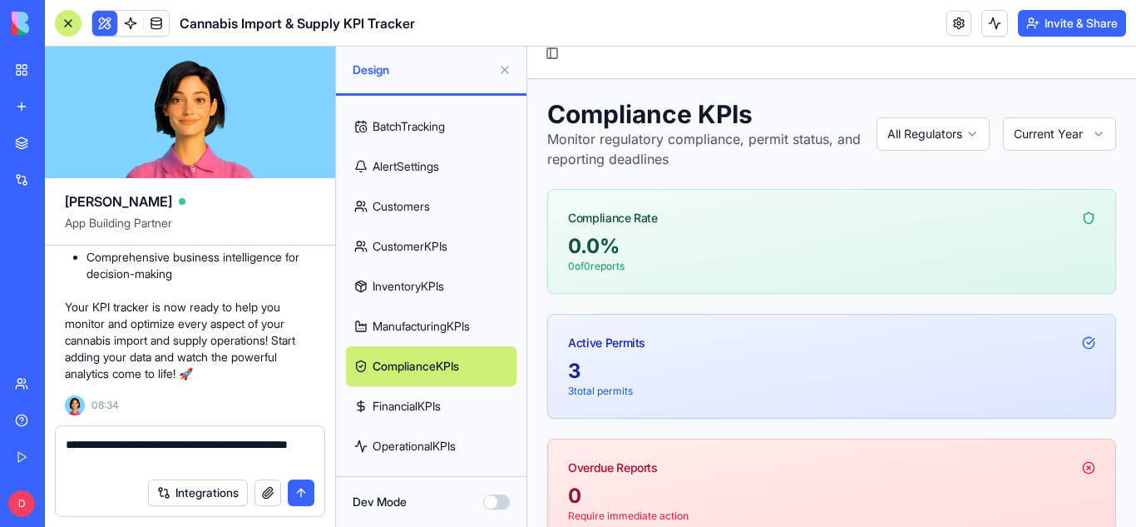
type textarea "**********"
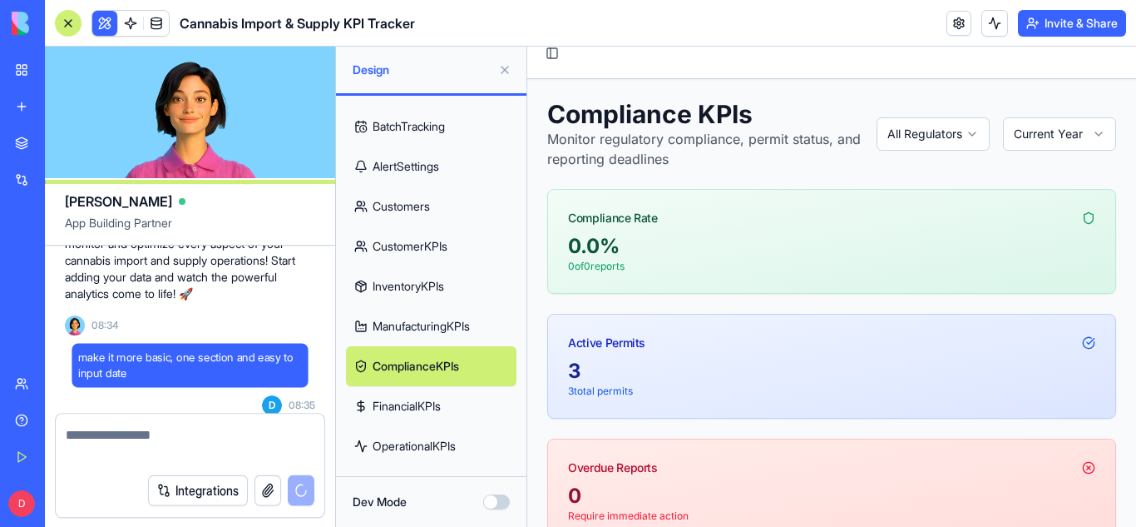
scroll to position [9143, 0]
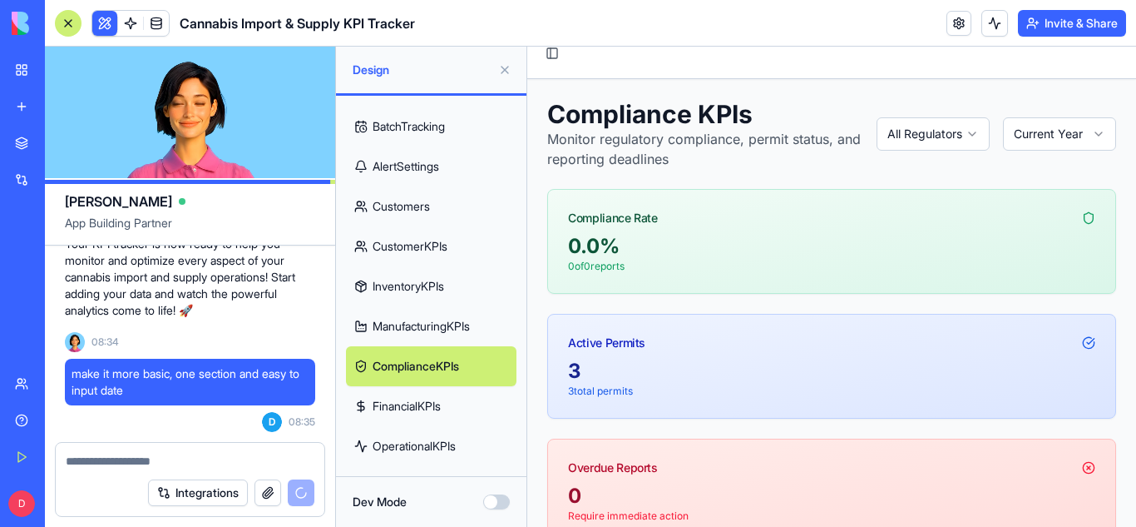
click at [12, 69] on link "My Workspace" at bounding box center [38, 69] width 67 height 33
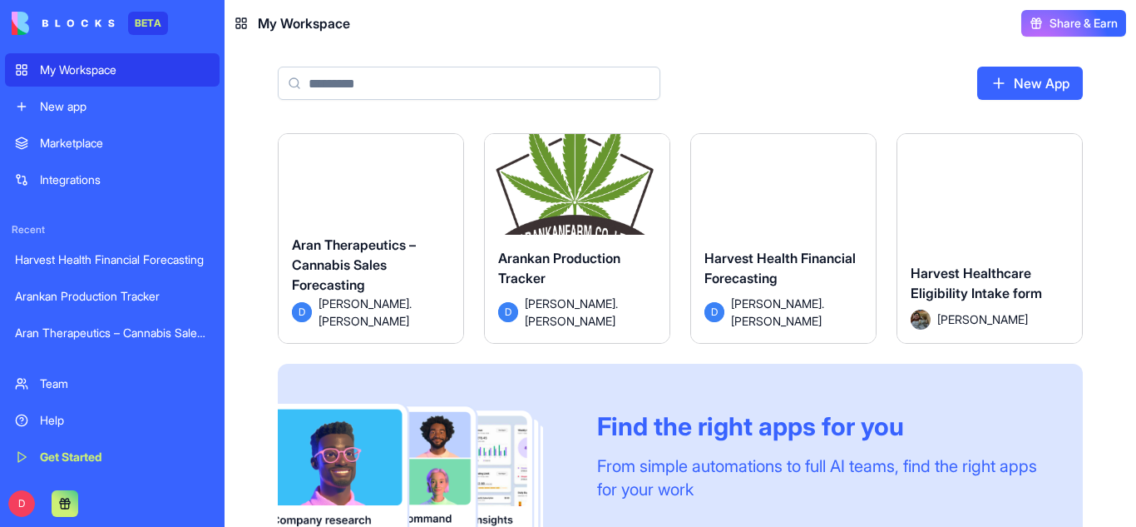
click at [786, 205] on button "Launch" at bounding box center [783, 191] width 125 height 33
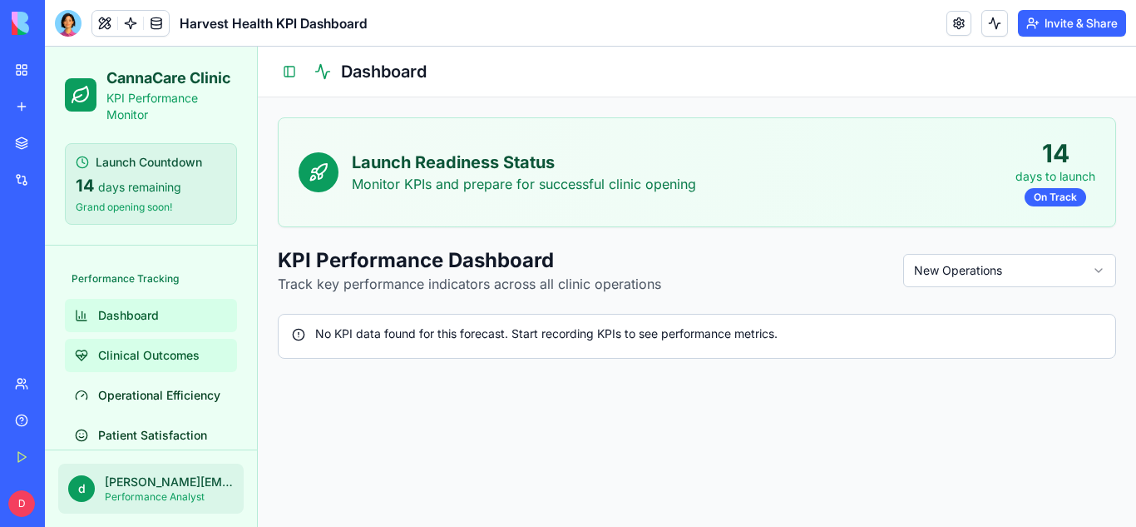
scroll to position [142, 0]
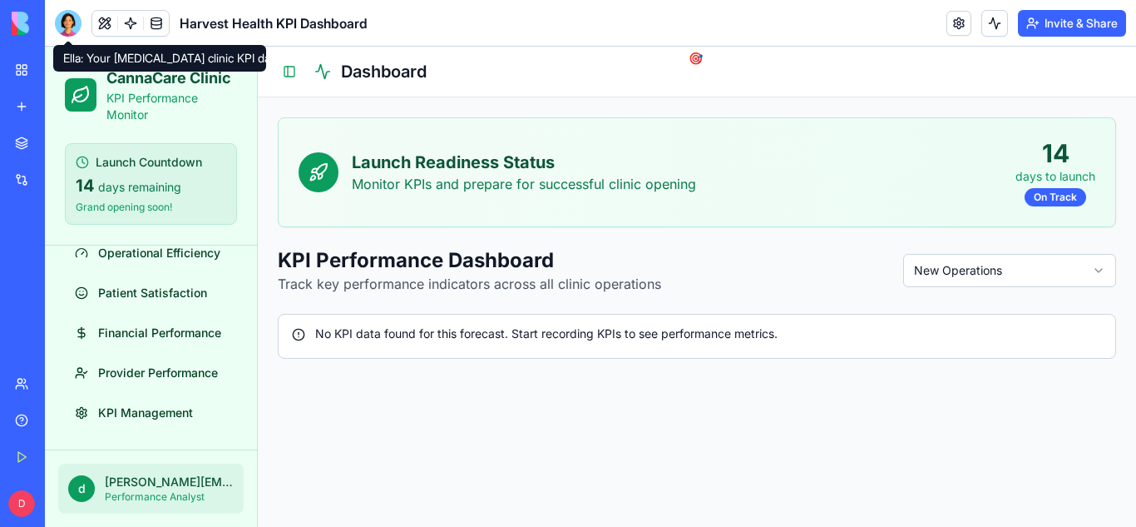
click at [76, 15] on div at bounding box center [68, 23] width 27 height 27
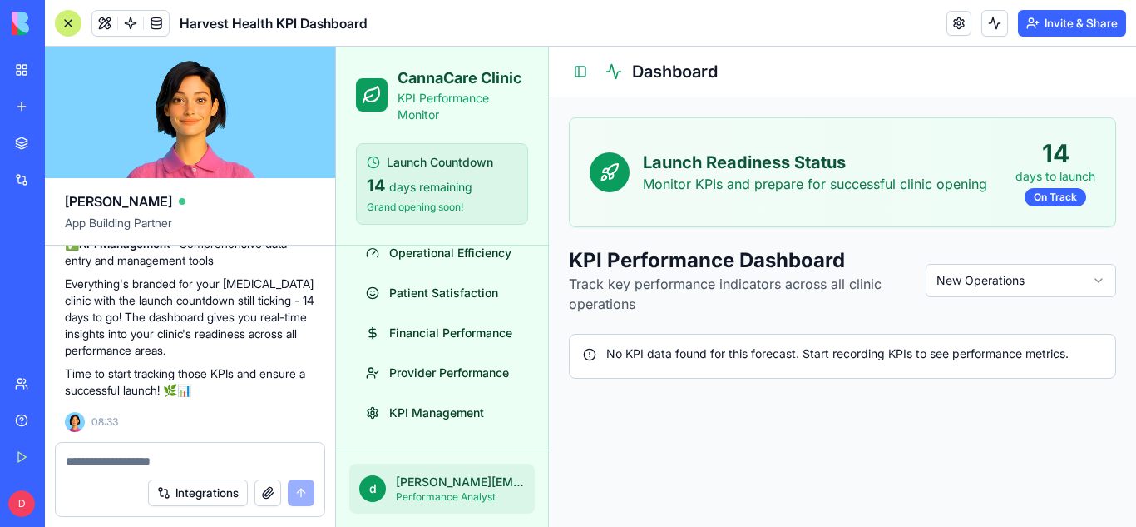
scroll to position [5646, 0]
click at [137, 462] on textarea at bounding box center [190, 460] width 249 height 17
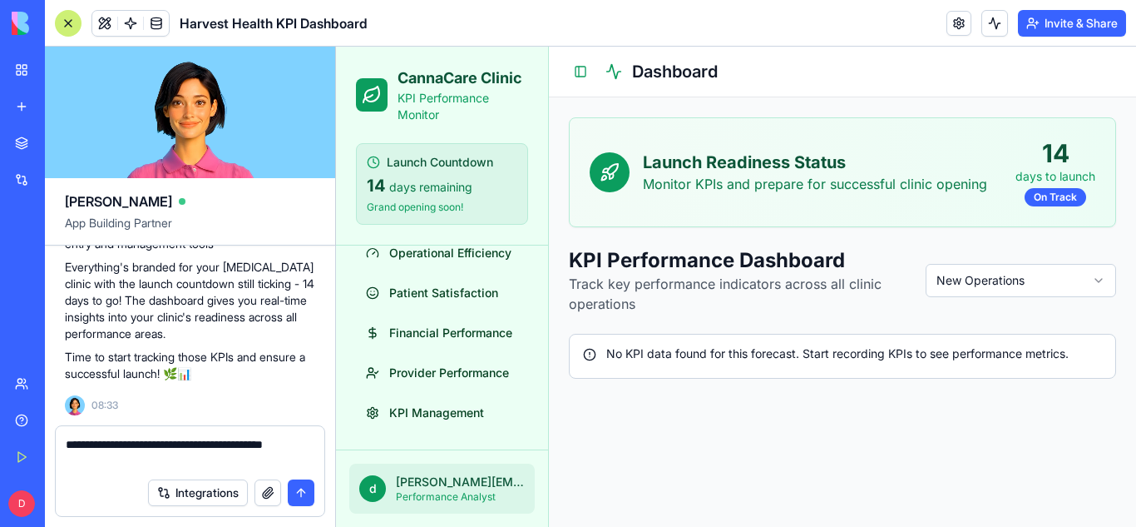
scroll to position [0, 0]
type textarea "**********"
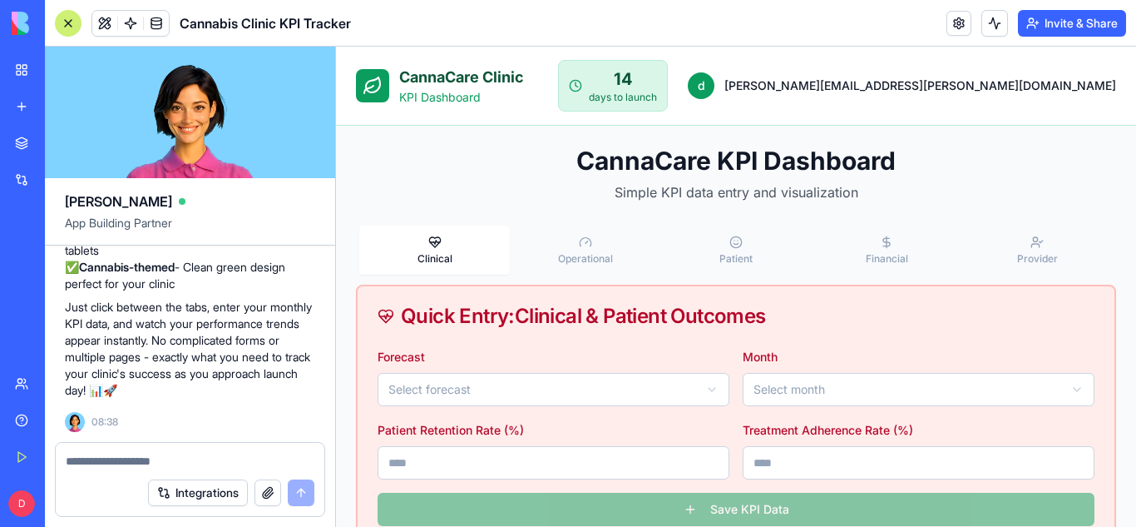
scroll to position [106, 0]
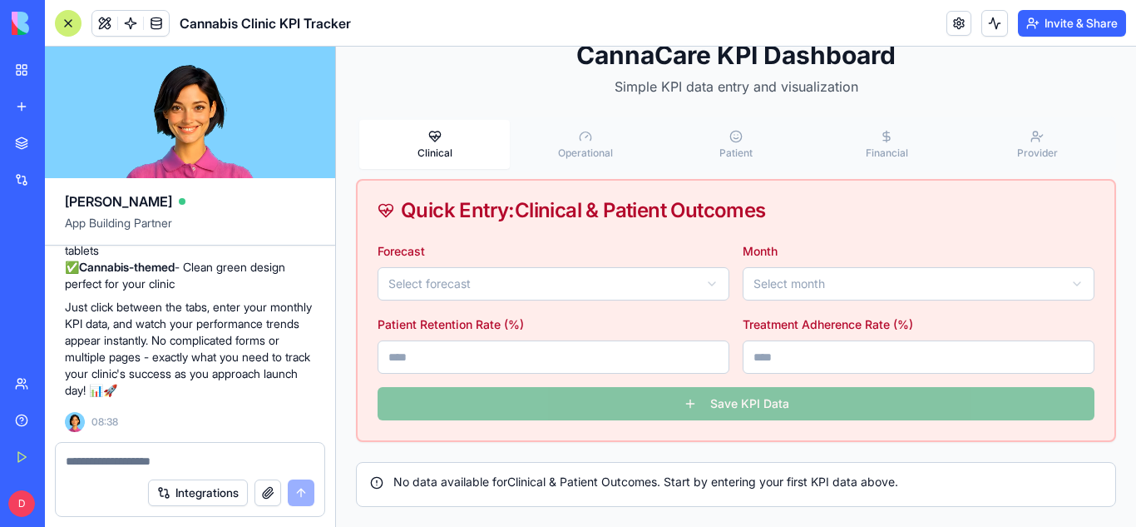
click at [582, 139] on icon "button" at bounding box center [585, 136] width 13 height 13
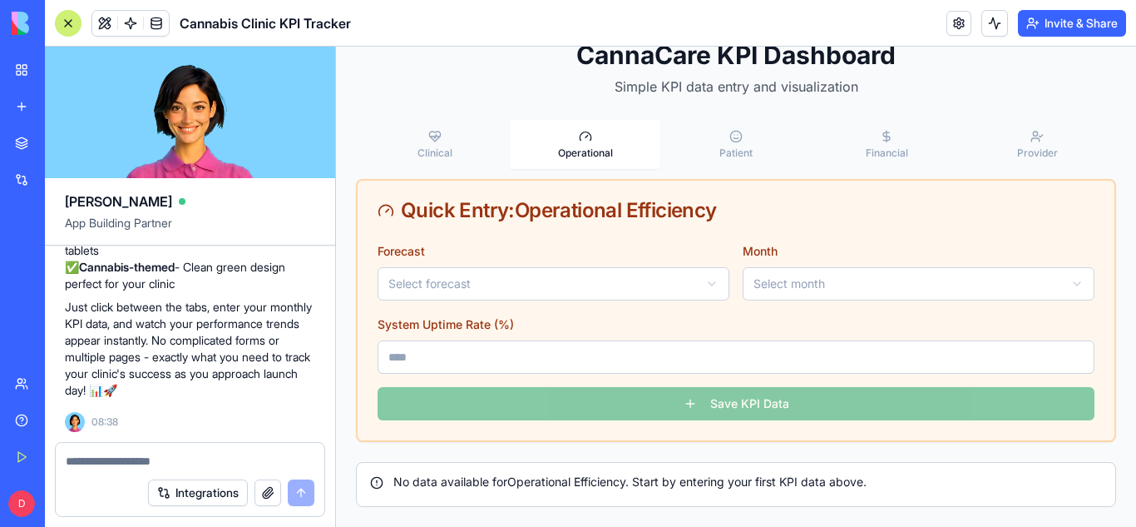
click at [711, 272] on html "CannaCare Clinic KPI Dashboard 14 days to launch d [PERSON_NAME][EMAIL_ADDRESS]…" at bounding box center [736, 234] width 800 height 586
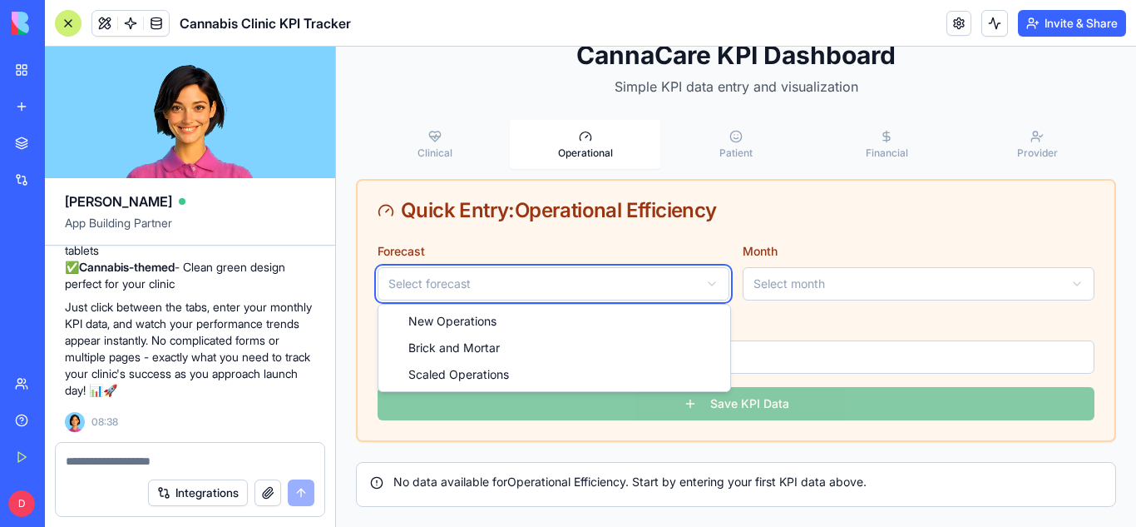
click at [709, 274] on html "CannaCare Clinic KPI Dashboard 14 days to launch d [PERSON_NAME][EMAIL_ADDRESS]…" at bounding box center [736, 234] width 800 height 586
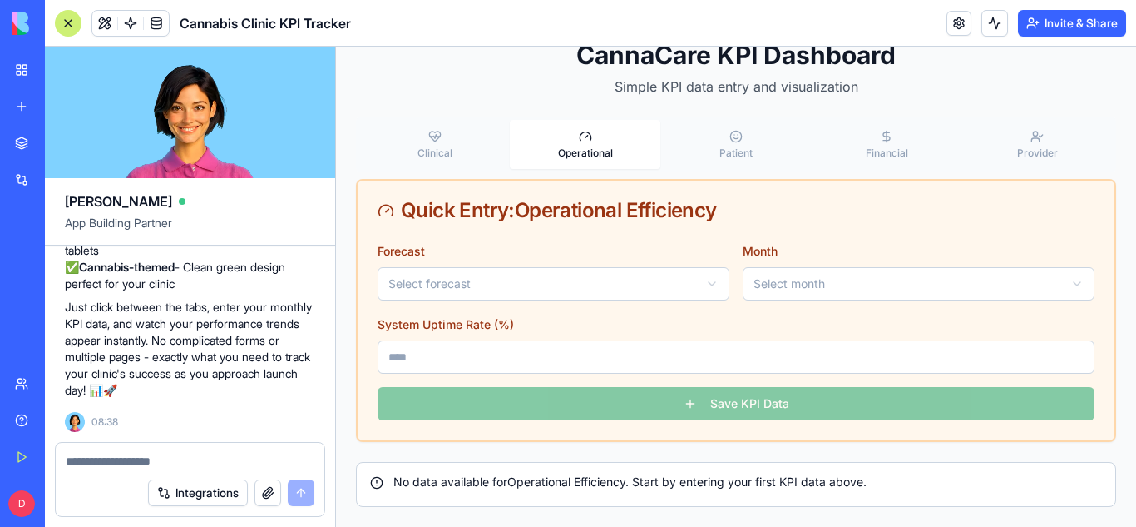
click at [735, 132] on icon "button" at bounding box center [735, 136] width 13 height 13
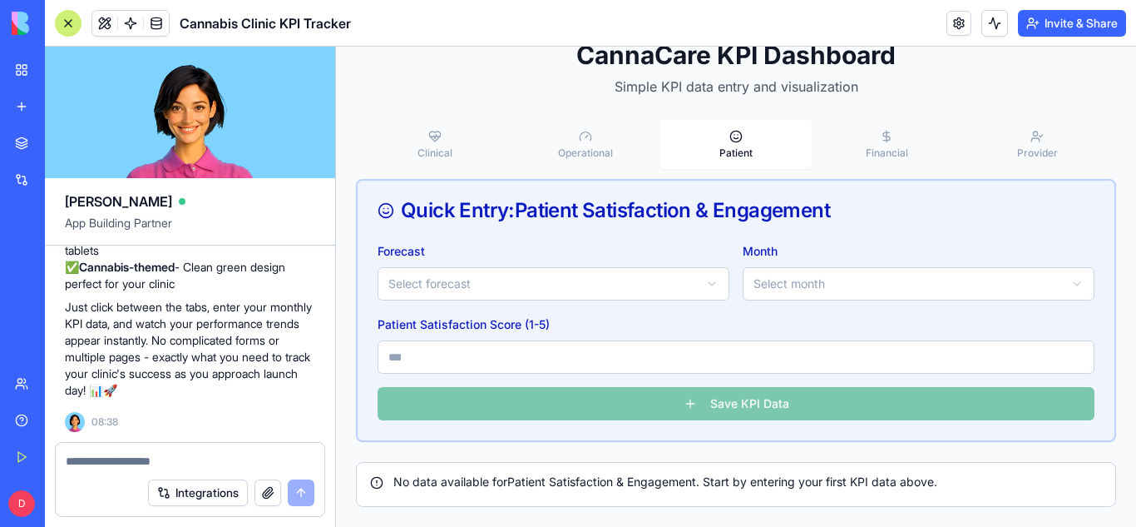
click at [884, 151] on span "Financial" at bounding box center [887, 152] width 42 height 12
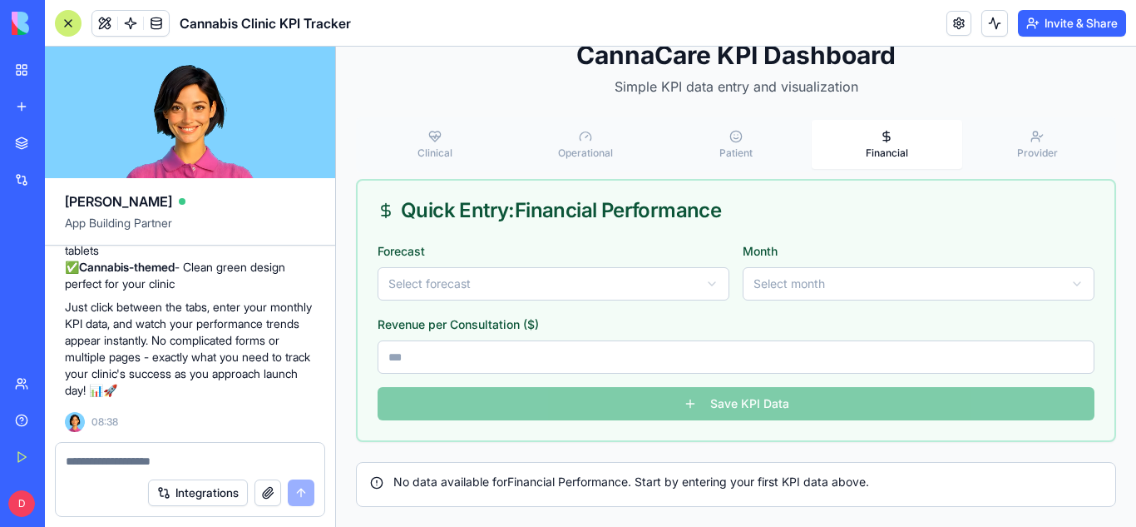
click at [698, 408] on div "Forecast Select forecast Month Select month Revenue per Consultation ($) Save K…" at bounding box center [736, 340] width 757 height 200
click at [649, 388] on div "Forecast Select forecast Month Select month Revenue per Consultation ($) Save K…" at bounding box center [736, 340] width 757 height 200
click at [438, 163] on Outcomes "Clinical" at bounding box center [434, 144] width 151 height 49
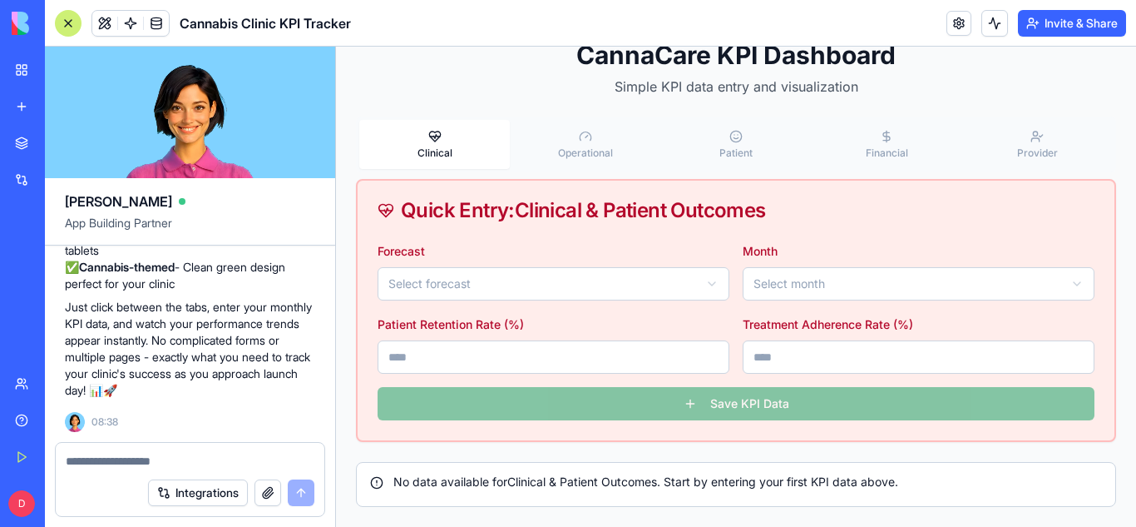
click at [535, 403] on div "Forecast Select forecast Month Select month Patient Retention Rate (%) Treatmen…" at bounding box center [736, 340] width 757 height 200
click at [455, 282] on html "CannaCare Clinic KPI Dashboard 14 days to launch d [PERSON_NAME][EMAIL_ADDRESS]…" at bounding box center [736, 234] width 800 height 586
click at [909, 284] on html "CannaCare Clinic KPI Dashboard 14 days to launch d [PERSON_NAME][EMAIL_ADDRESS]…" at bounding box center [736, 234] width 800 height 586
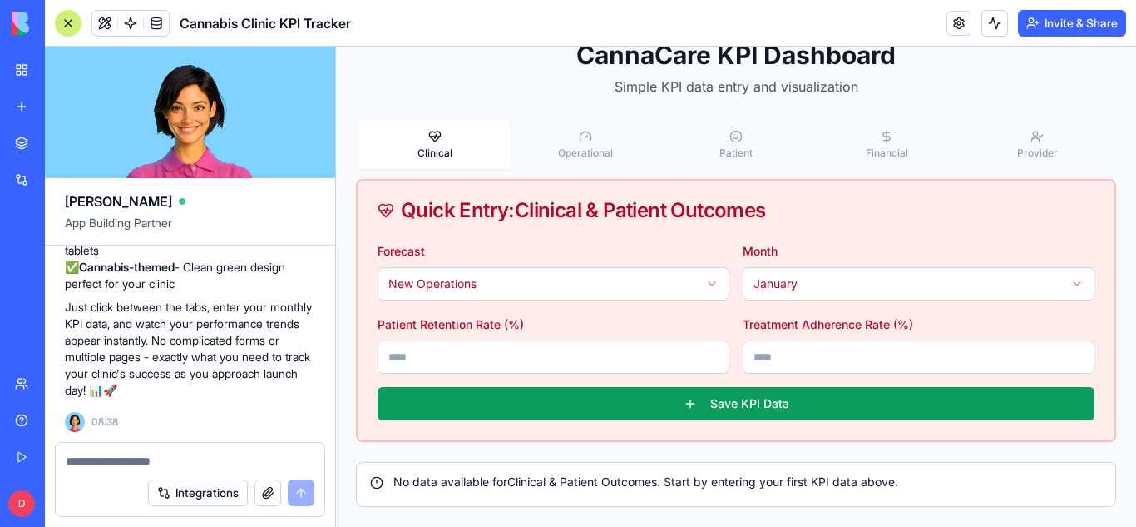
click at [550, 353] on input "number" at bounding box center [554, 356] width 352 height 33
click at [858, 366] on input "number" at bounding box center [919, 356] width 352 height 33
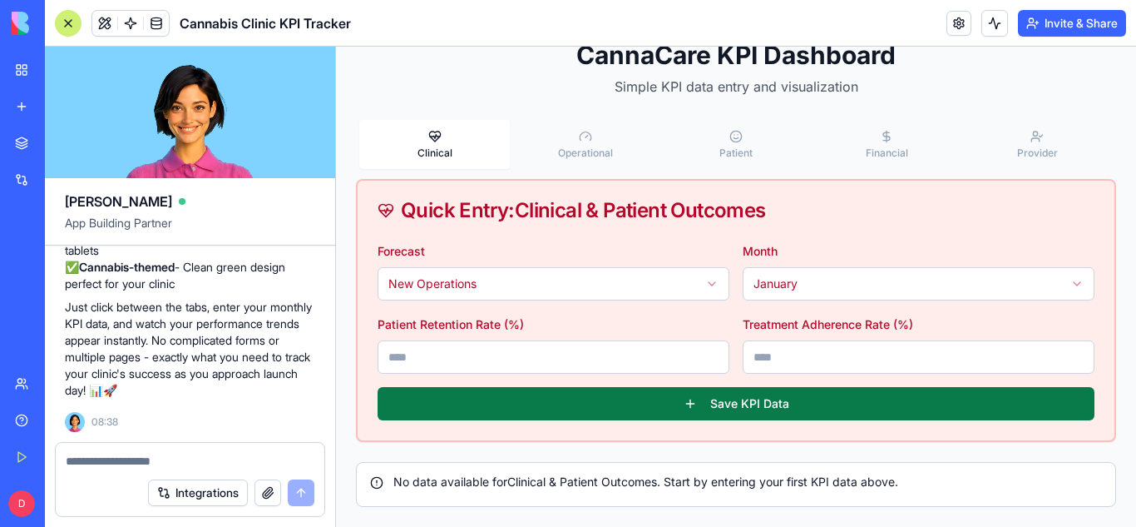
type input "***"
click at [715, 410] on button "Save KPI Data" at bounding box center [736, 403] width 717 height 33
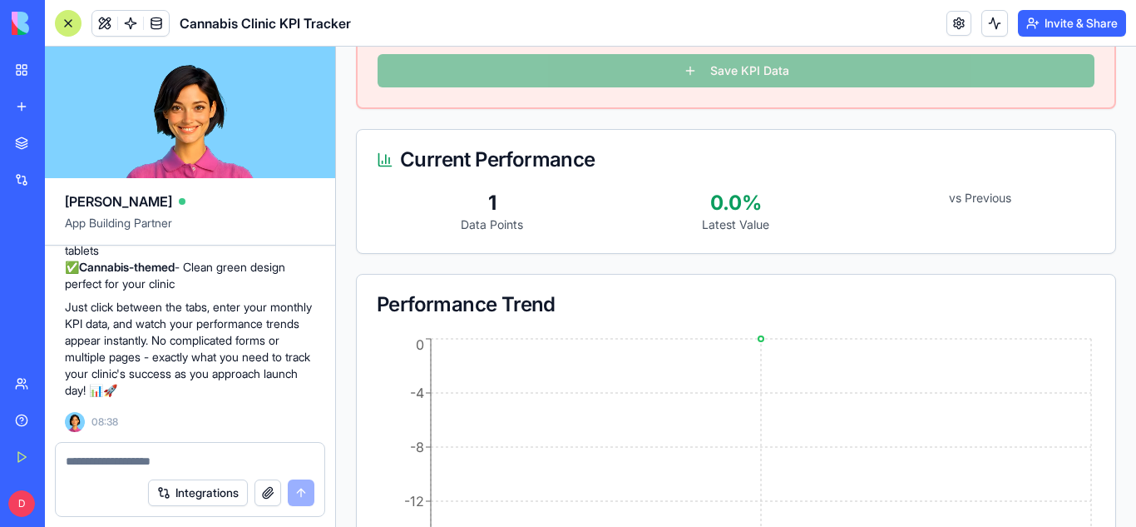
scroll to position [537, 0]
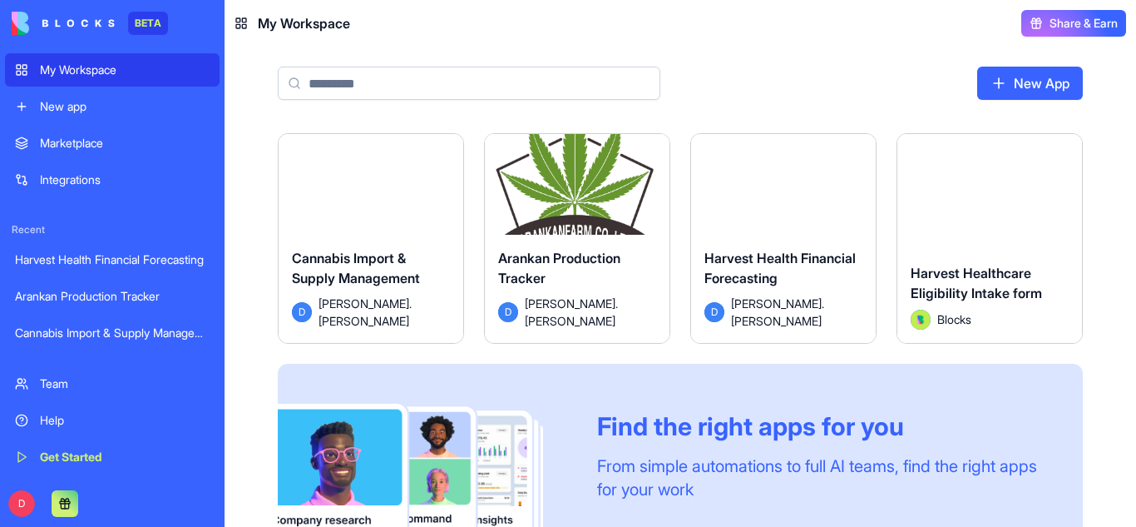
click at [826, 279] on span "Harvest Health Financial Forecasting" at bounding box center [780, 268] width 151 height 37
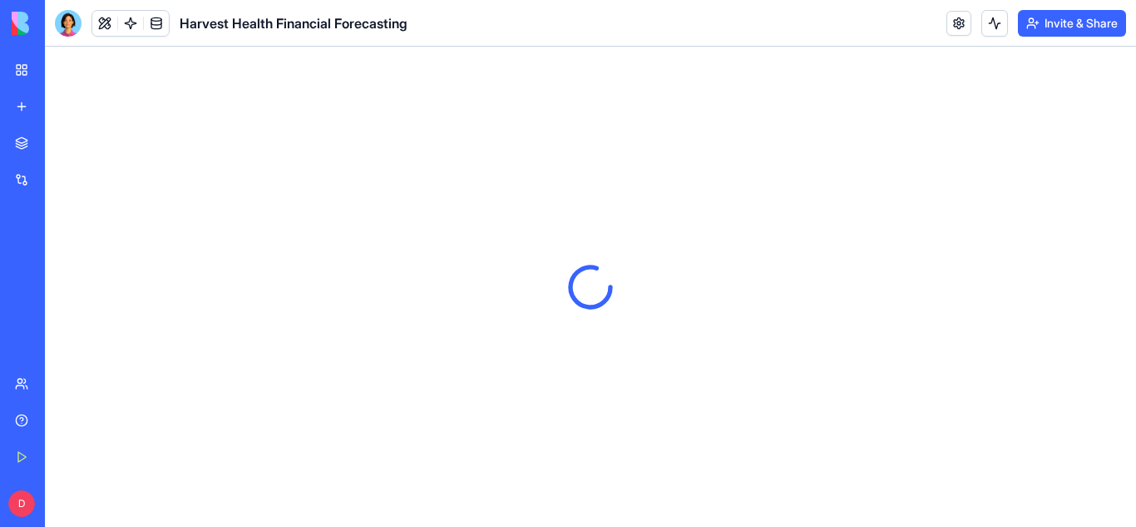
click at [310, 142] on div at bounding box center [590, 287] width 1091 height 480
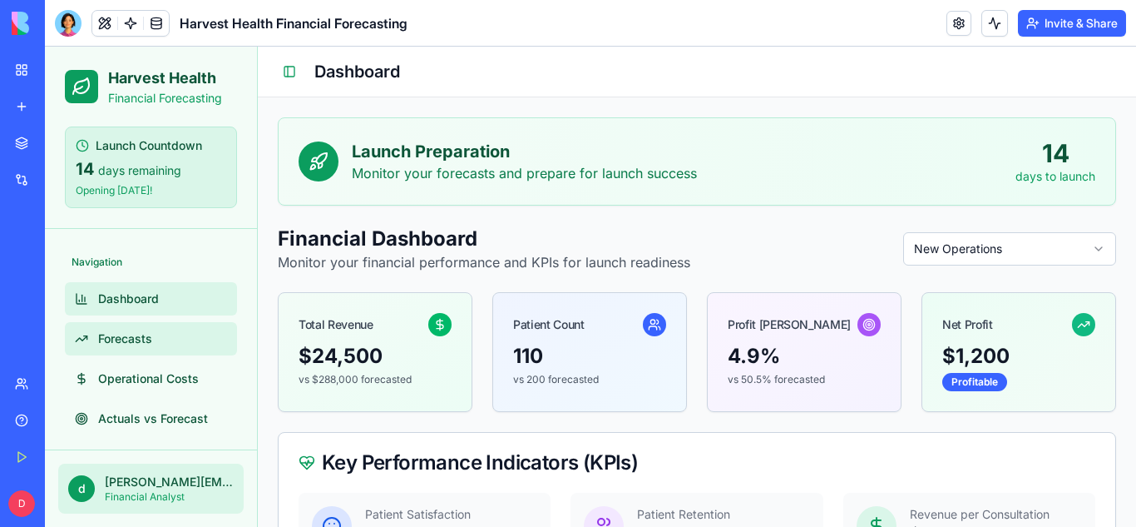
scroll to position [46, 0]
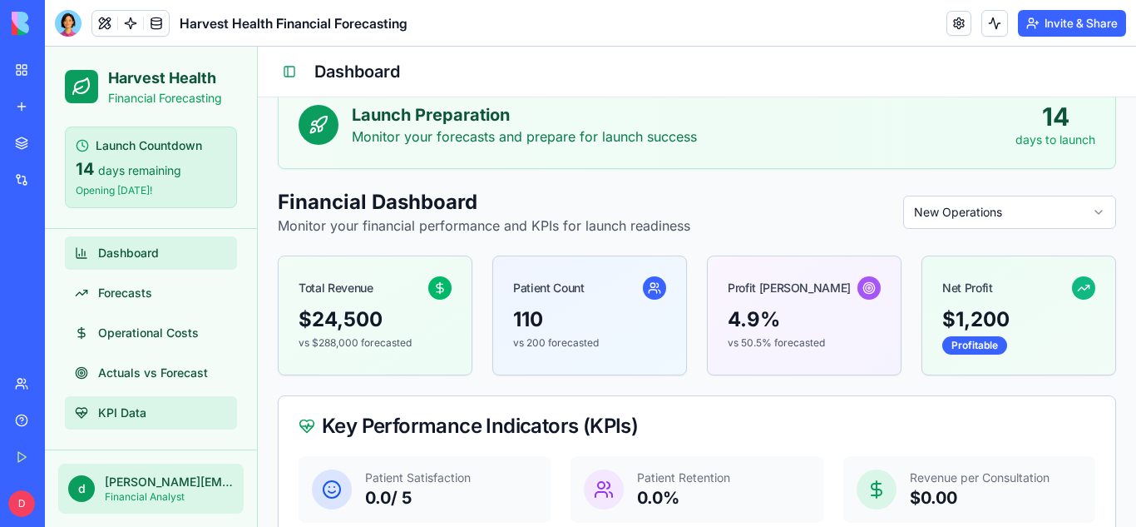
click at [121, 419] on span "KPI Data" at bounding box center [122, 412] width 48 height 17
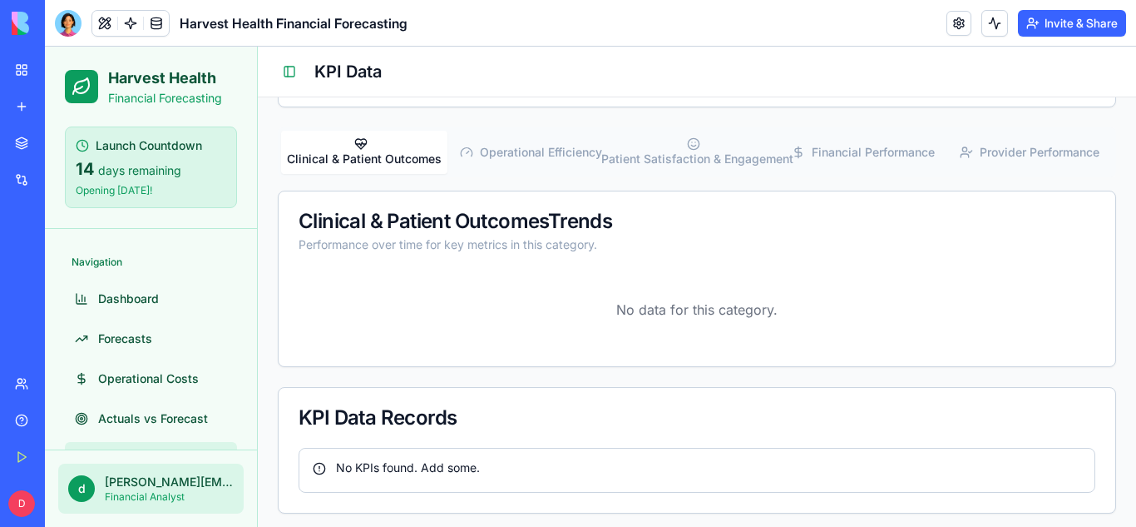
scroll to position [326, 0]
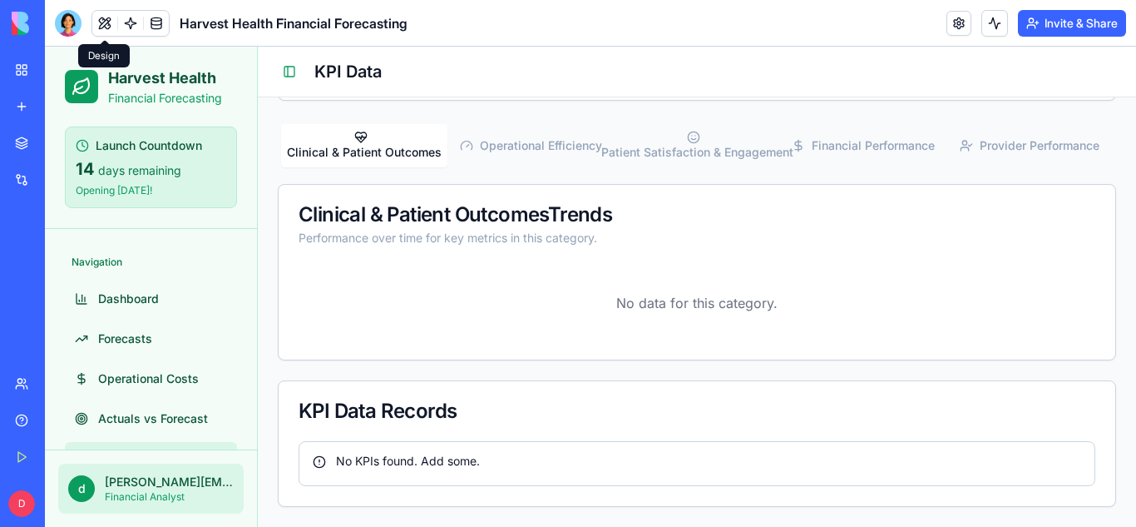
click at [57, 22] on div at bounding box center [68, 23] width 27 height 27
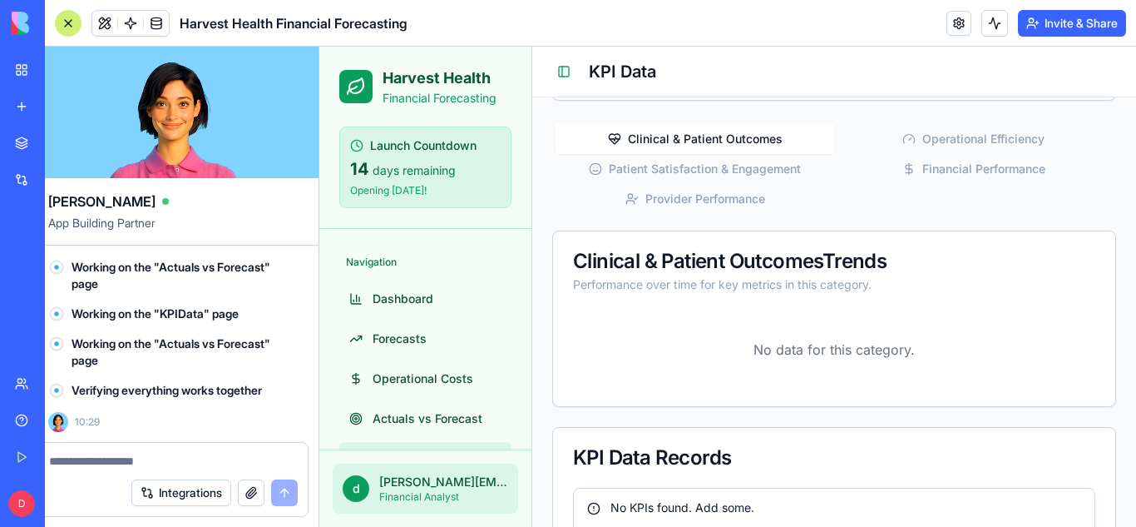
scroll to position [0, 0]
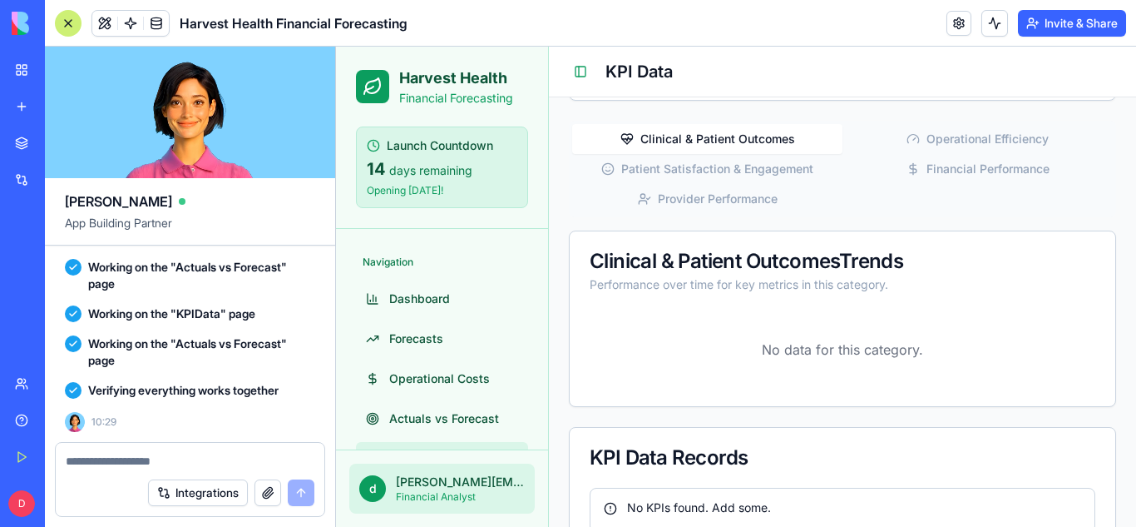
click at [133, 460] on textarea at bounding box center [190, 460] width 249 height 17
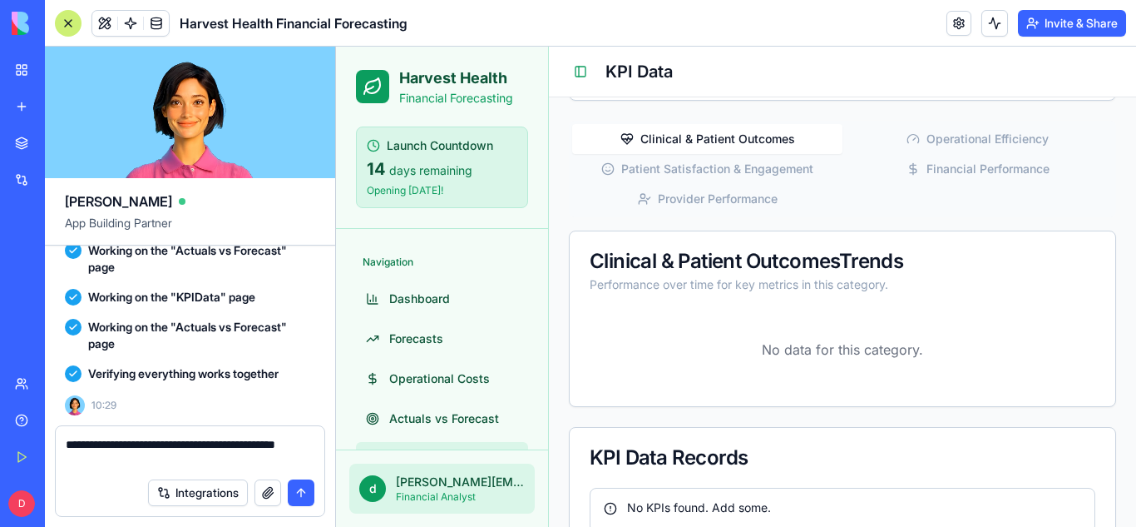
type textarea "**********"
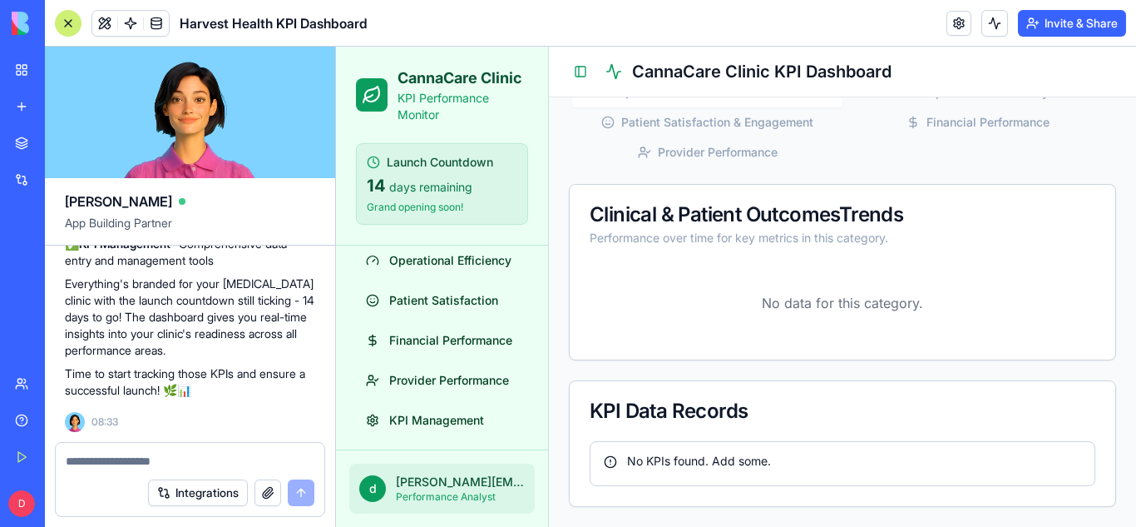
scroll to position [142, 0]
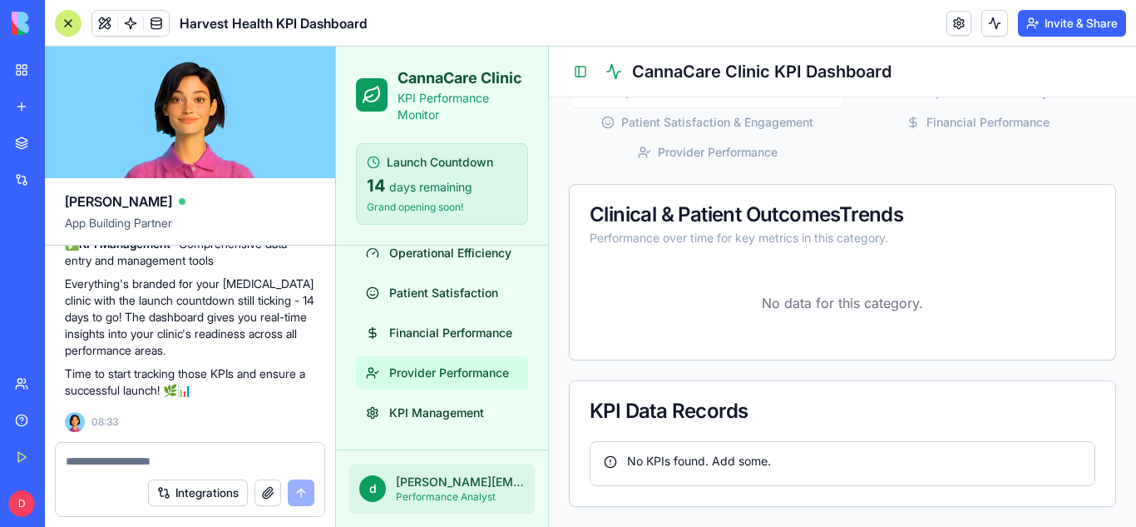
click at [436, 380] on span "Provider Performance" at bounding box center [449, 372] width 120 height 17
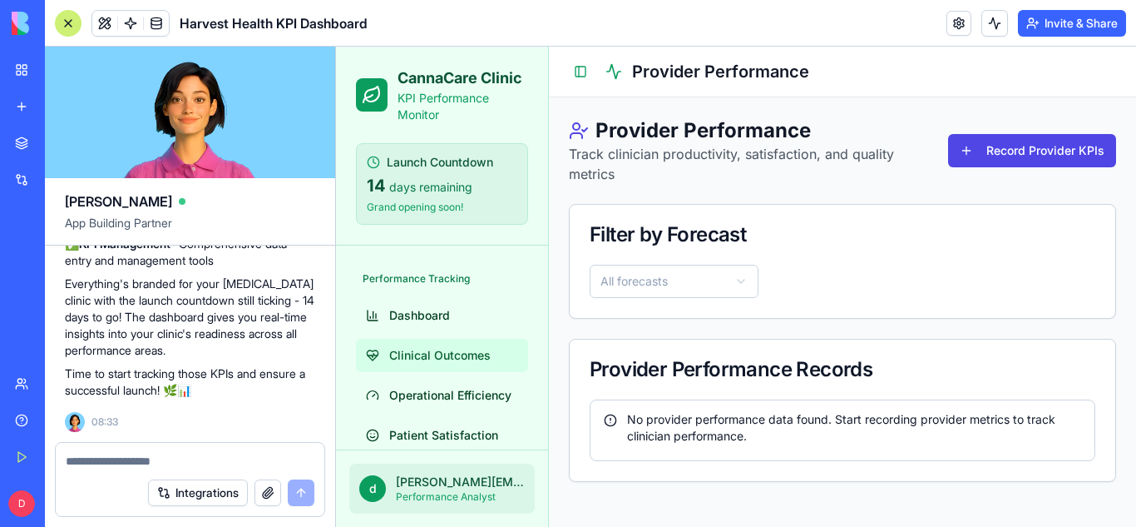
click at [446, 361] on span "Clinical Outcomes" at bounding box center [439, 355] width 101 height 17
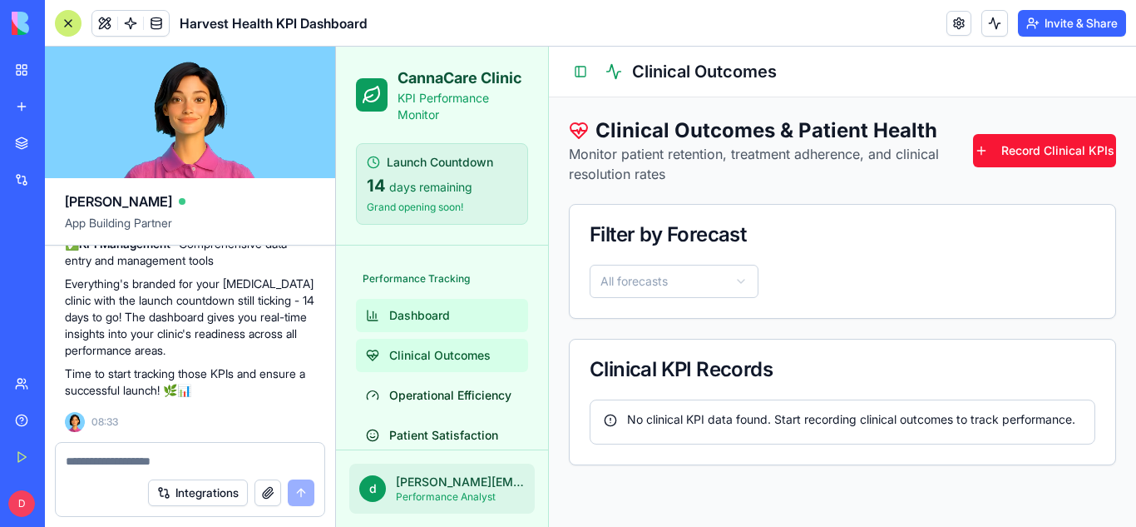
click at [451, 324] on link "Dashboard" at bounding box center [442, 315] width 172 height 33
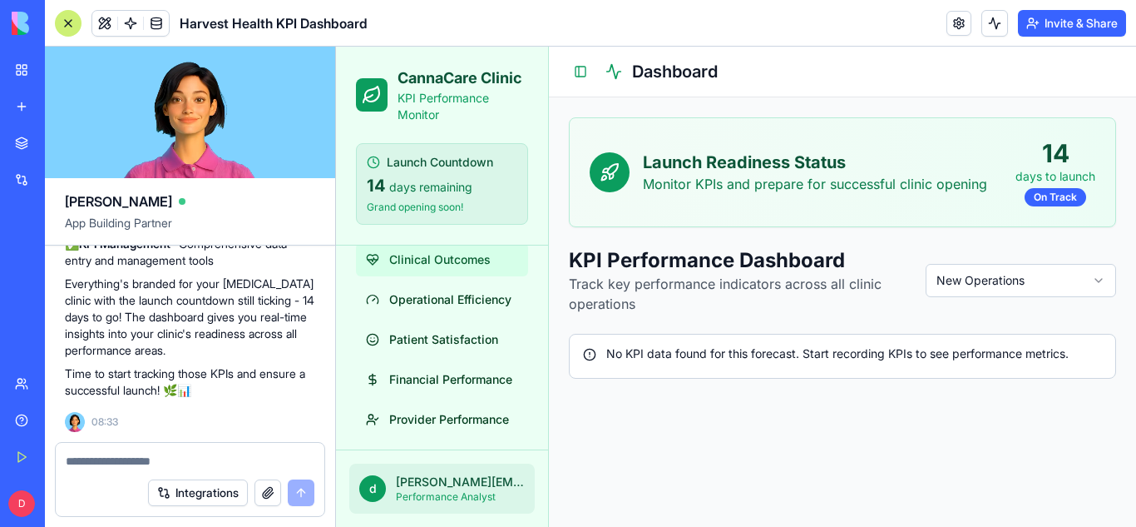
scroll to position [100, 0]
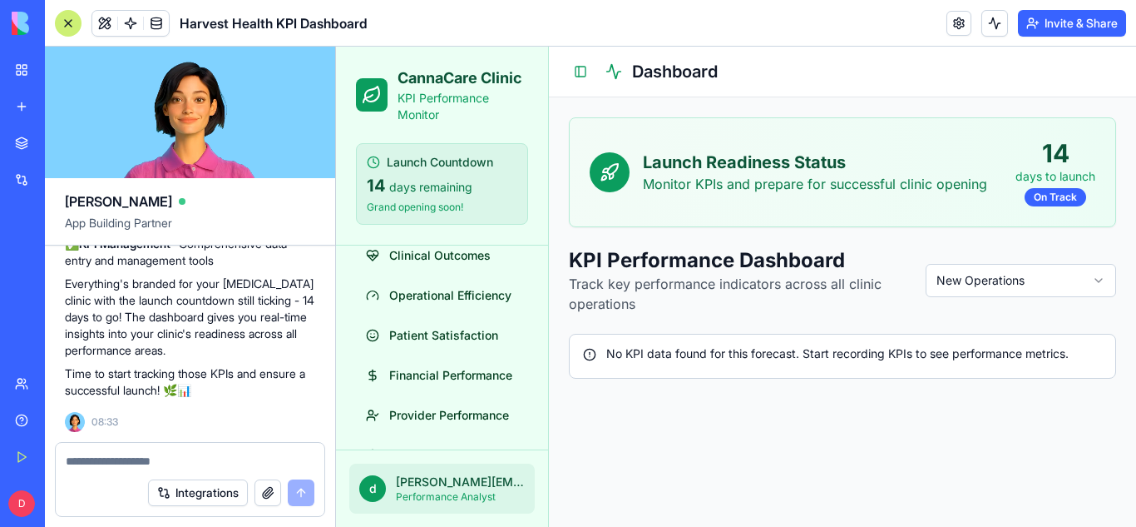
click at [961, 284] on html "CannaCare Clinic KPI Performance Monitor Launch Countdown 14 days remaining Gra…" at bounding box center [736, 287] width 800 height 480
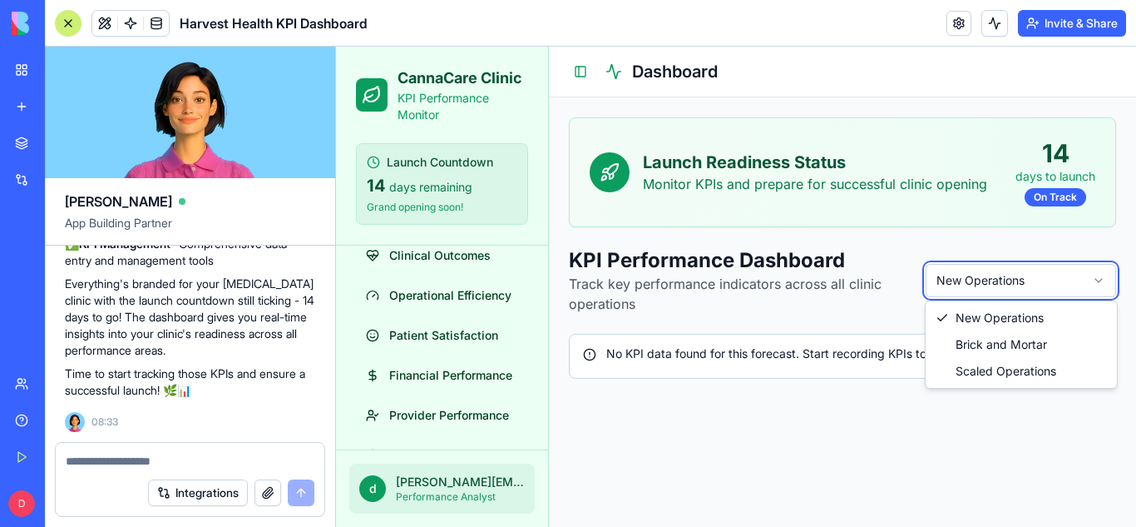
click at [960, 285] on html "CannaCare Clinic KPI Performance Monitor Launch Countdown 14 days remaining Gra…" at bounding box center [736, 287] width 800 height 480
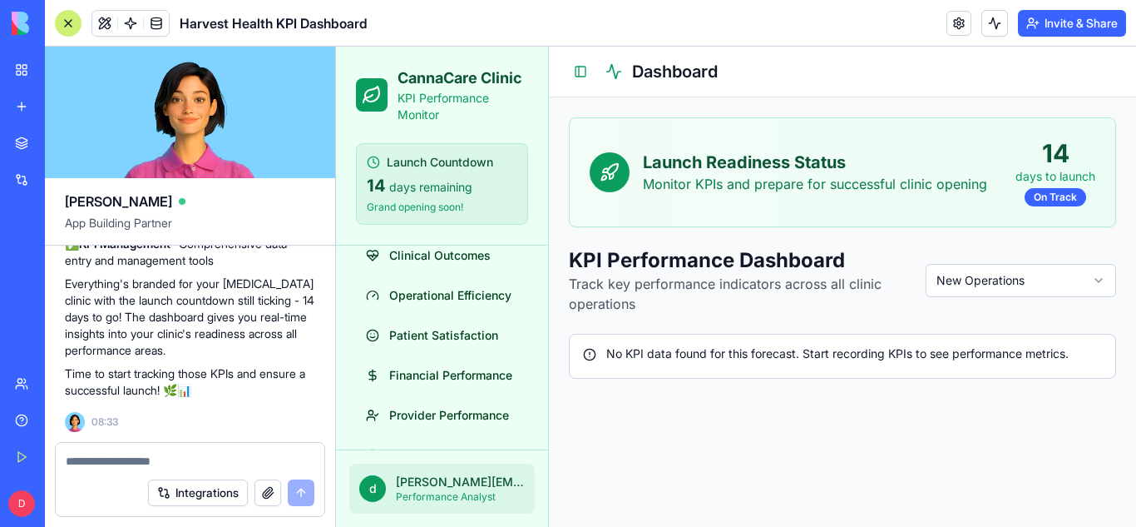
click at [960, 285] on html "CannaCare Clinic KPI Performance Monitor Launch Countdown 14 days remaining Gra…" at bounding box center [736, 287] width 800 height 480
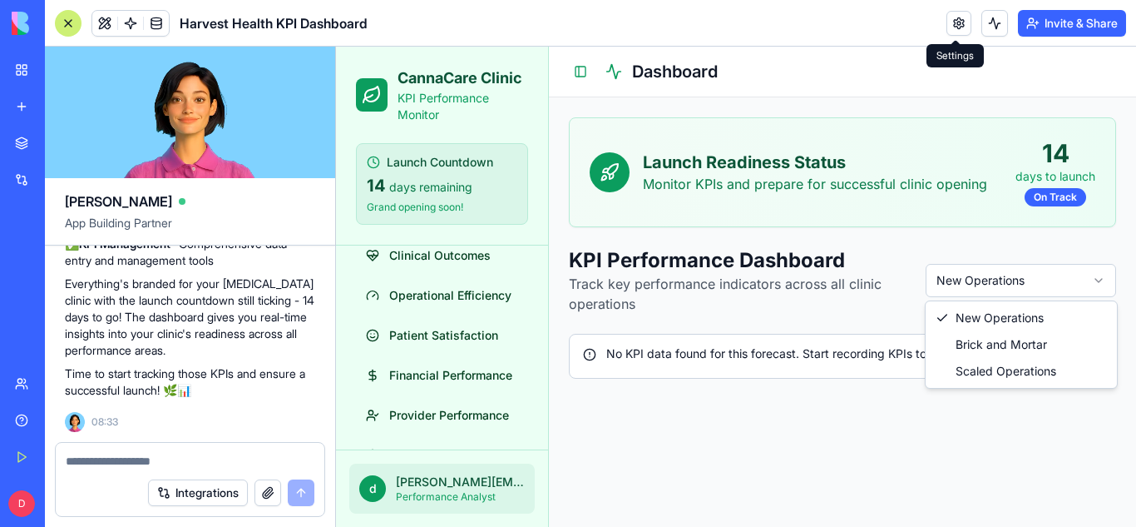
click at [947, 25] on link at bounding box center [959, 23] width 25 height 25
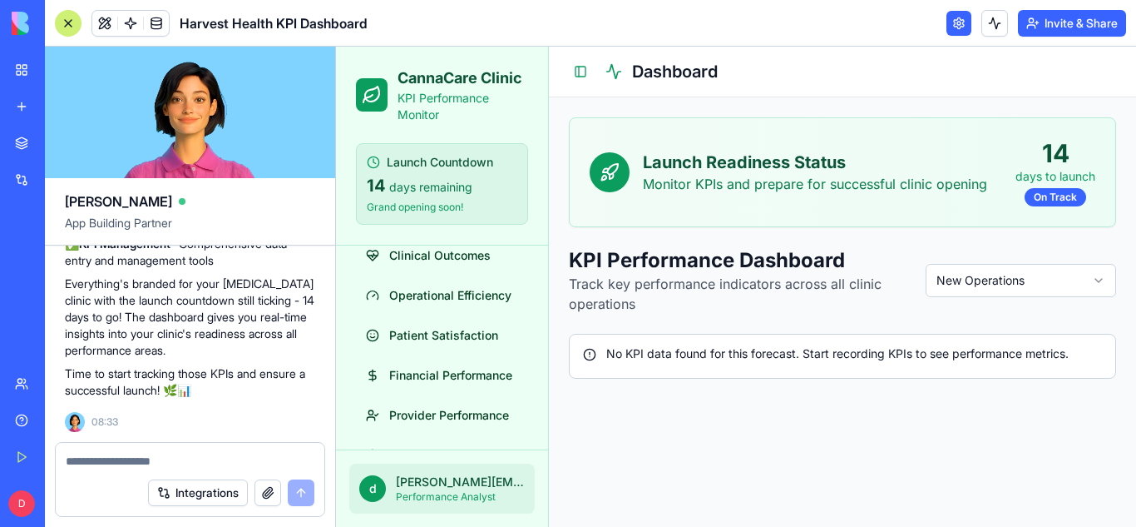
click at [947, 25] on link at bounding box center [959, 23] width 25 height 25
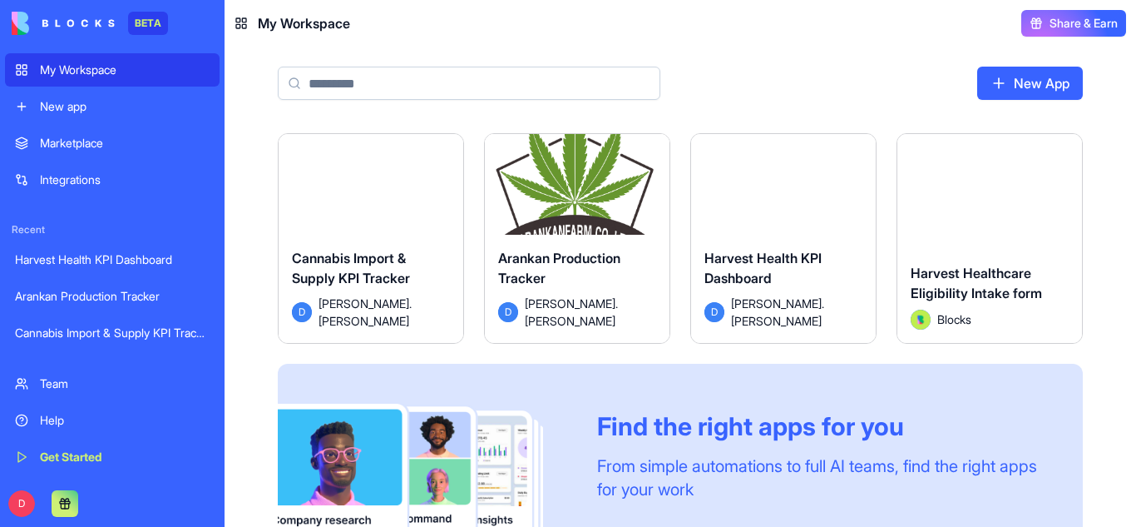
click at [574, 190] on button "Launch" at bounding box center [577, 191] width 125 height 33
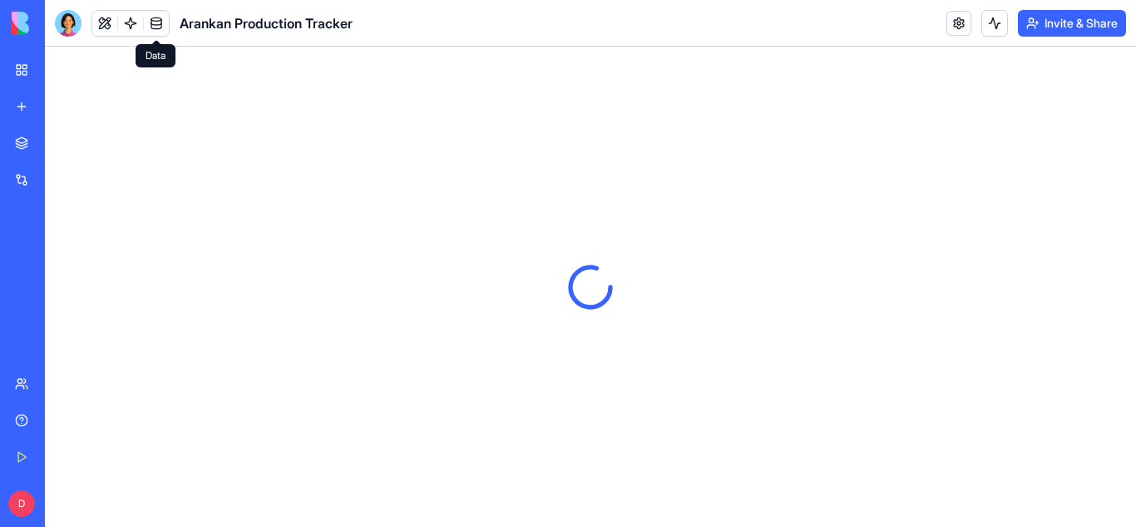
select select "**"
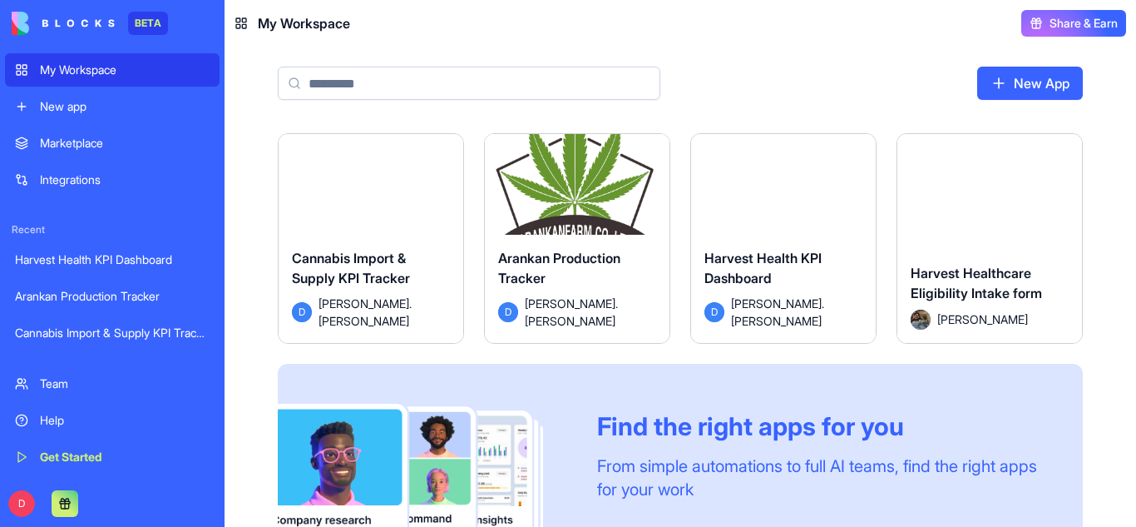
click at [572, 237] on div "Launch" at bounding box center [577, 192] width 185 height 116
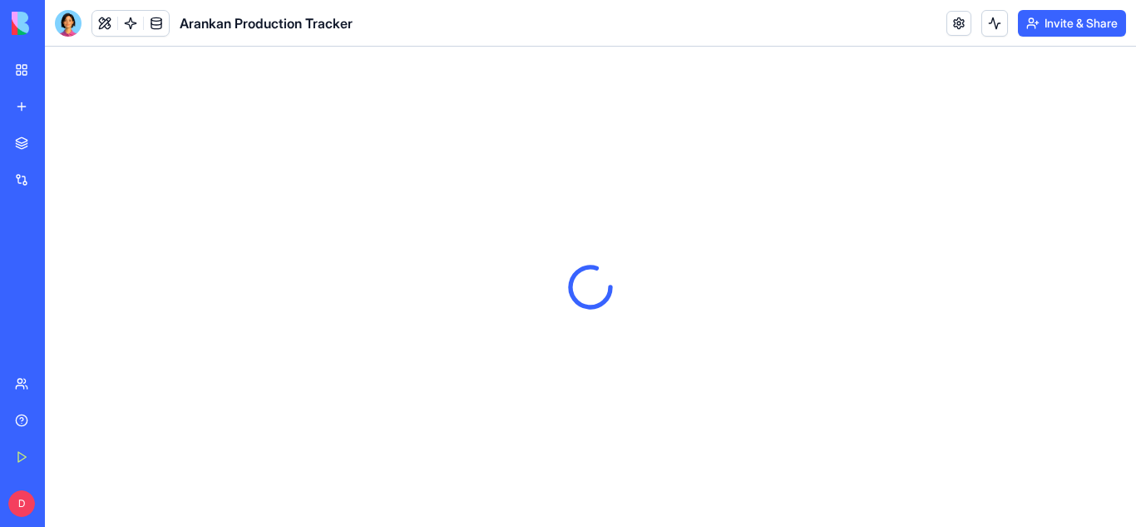
select select "**"
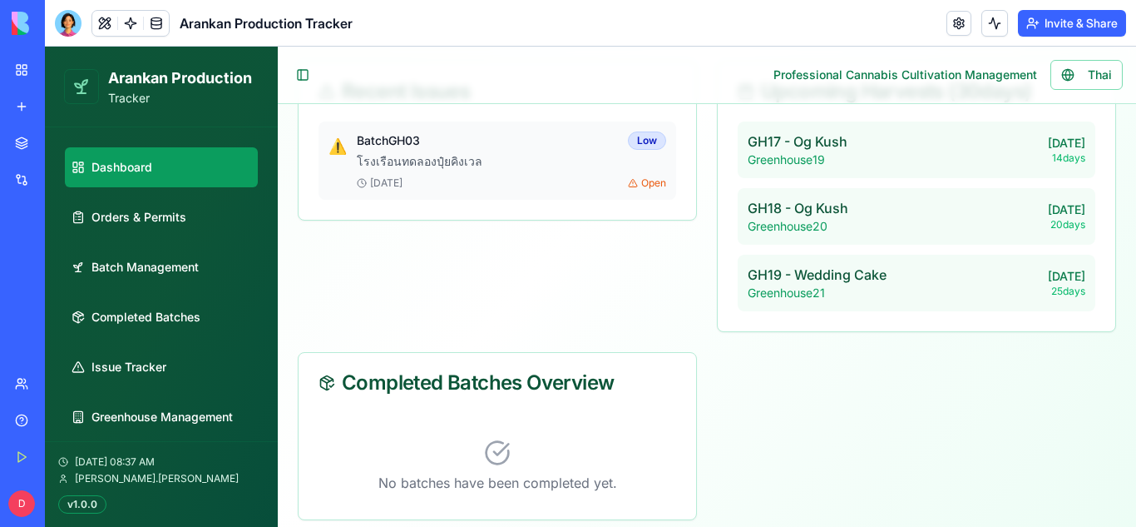
scroll to position [474, 0]
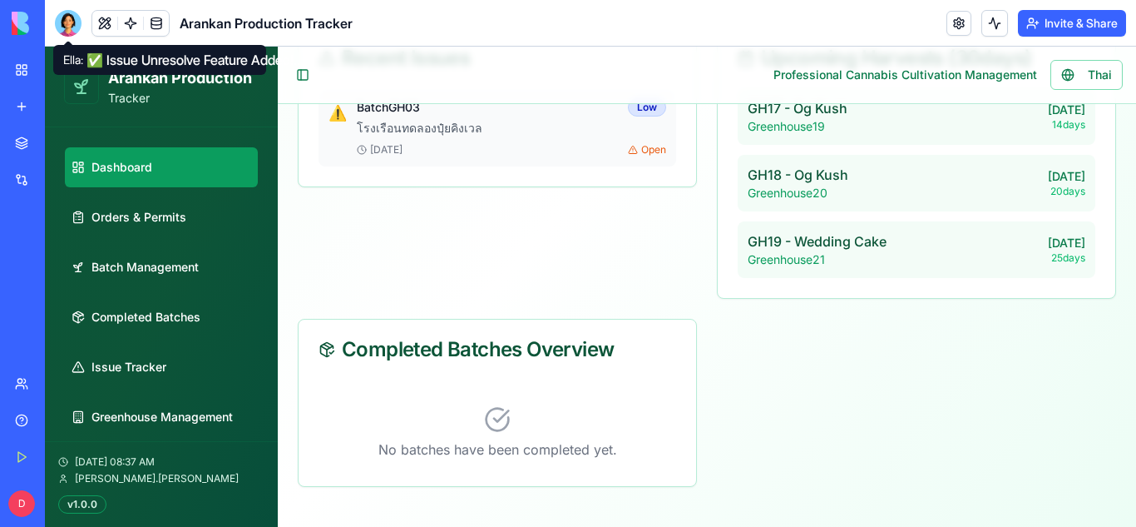
click at [67, 15] on div at bounding box center [68, 23] width 27 height 27
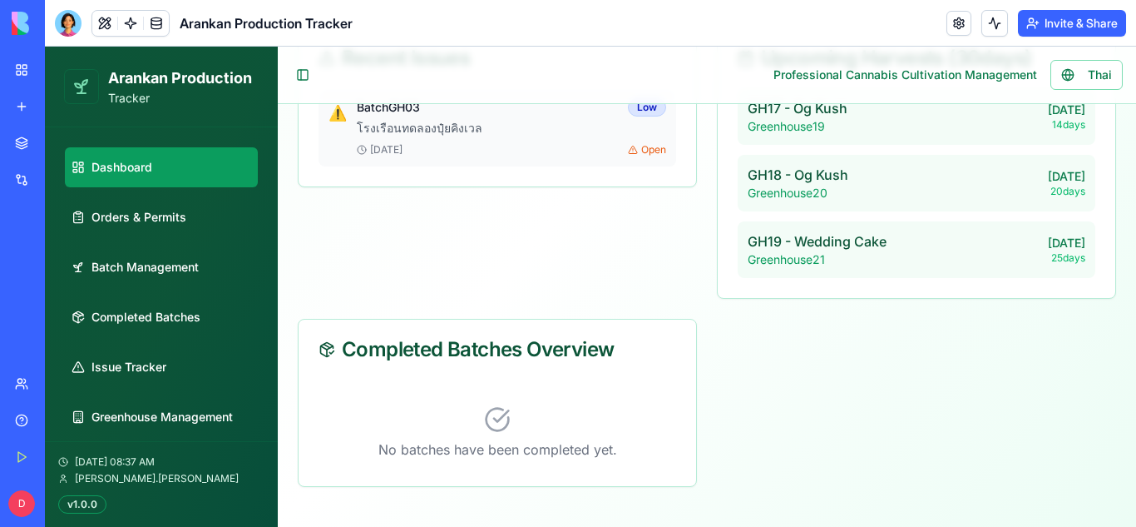
click at [35, 91] on link "New app" at bounding box center [38, 106] width 67 height 33
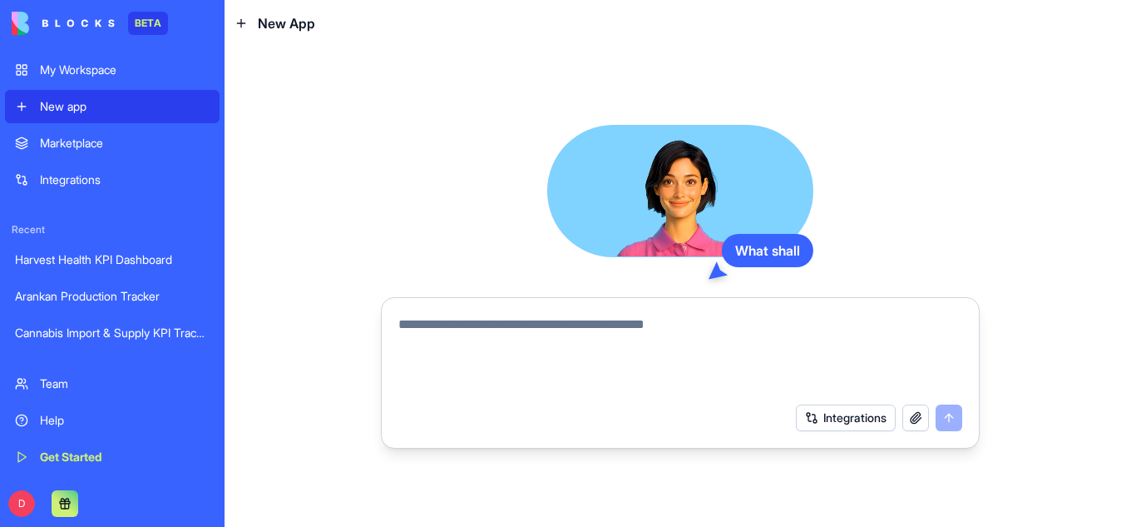
click at [27, 72] on link "My Workspace" at bounding box center [112, 69] width 215 height 33
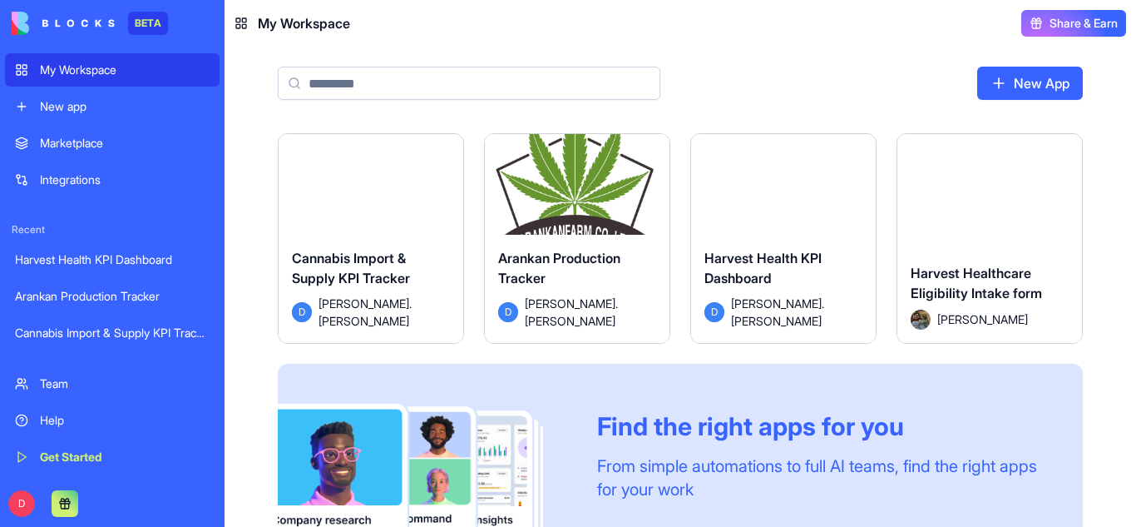
click at [367, 191] on button "Launch" at bounding box center [371, 191] width 125 height 33
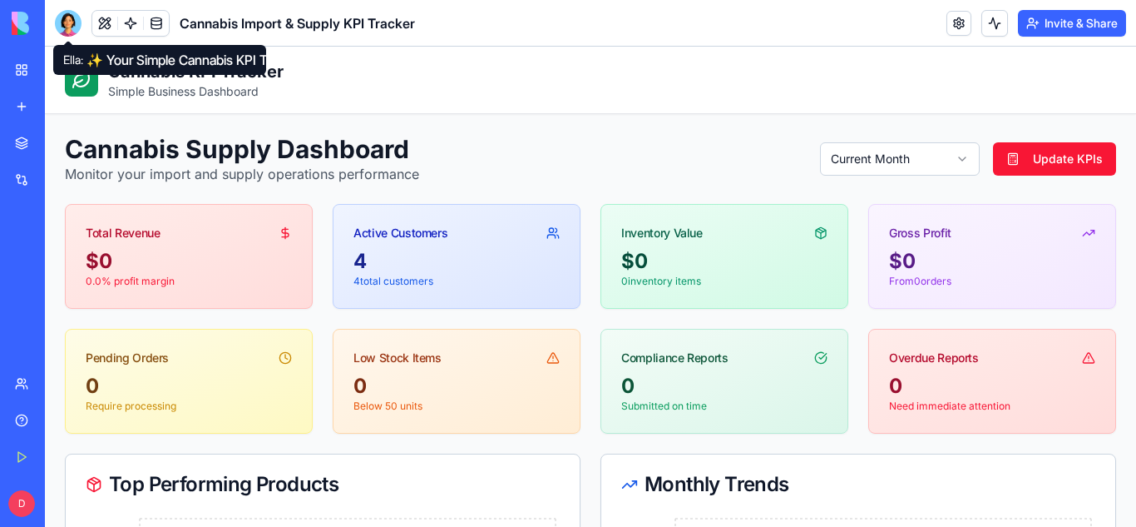
click at [62, 25] on div at bounding box center [68, 23] width 27 height 27
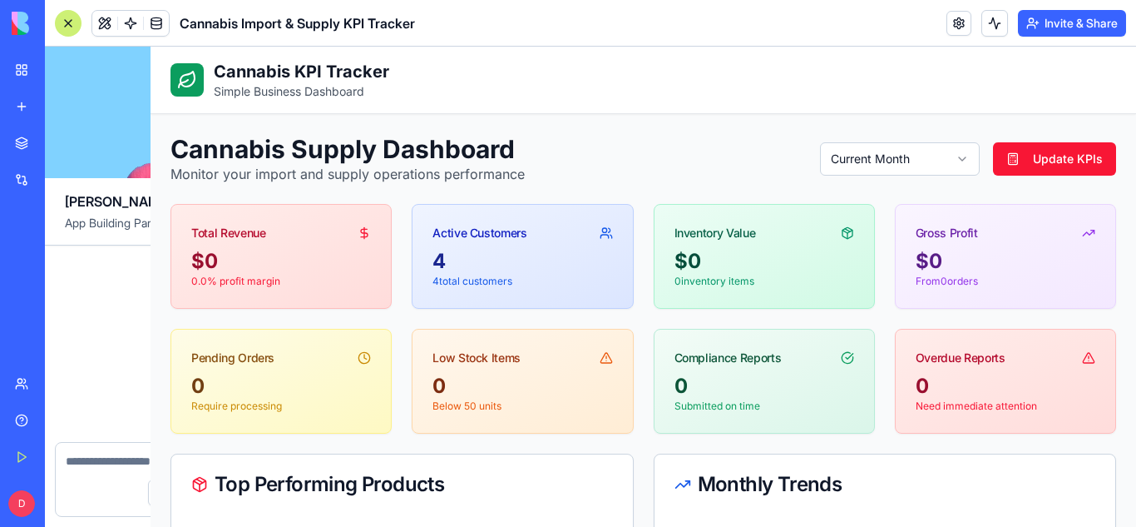
scroll to position [10318, 0]
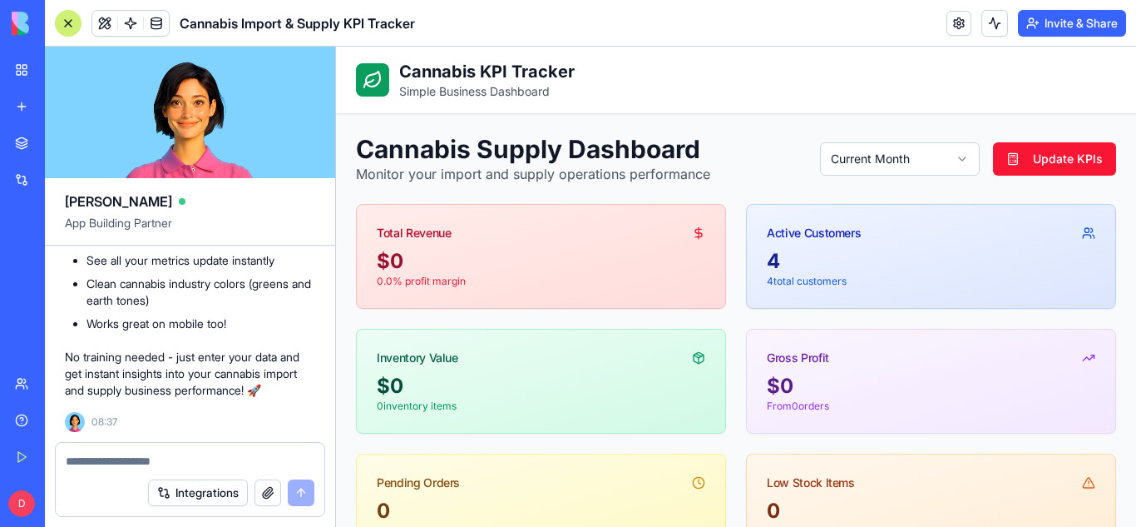
click at [129, 451] on div at bounding box center [190, 456] width 269 height 27
click at [129, 462] on textarea at bounding box center [190, 460] width 249 height 17
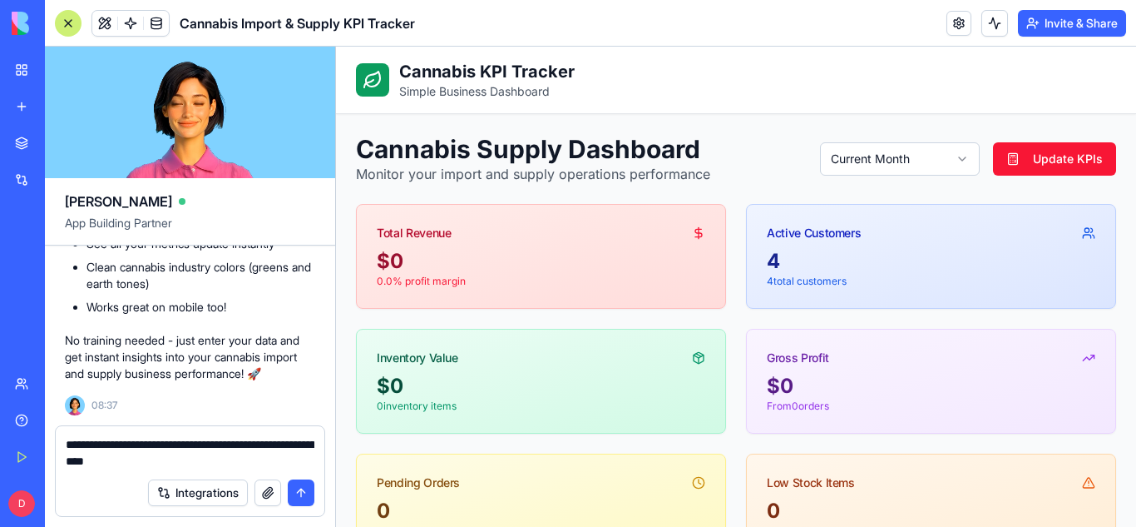
type textarea "**********"
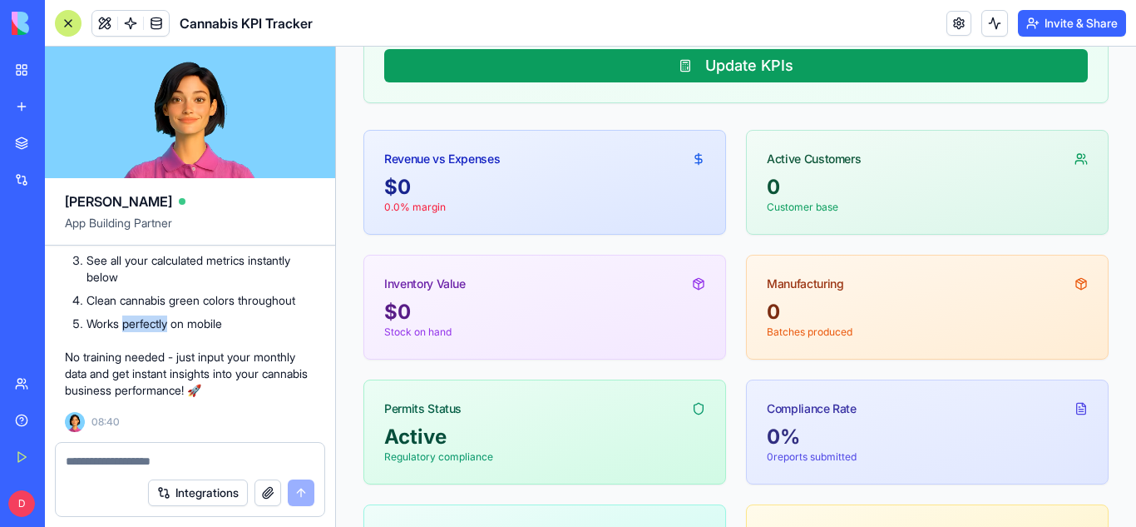
scroll to position [647, 0]
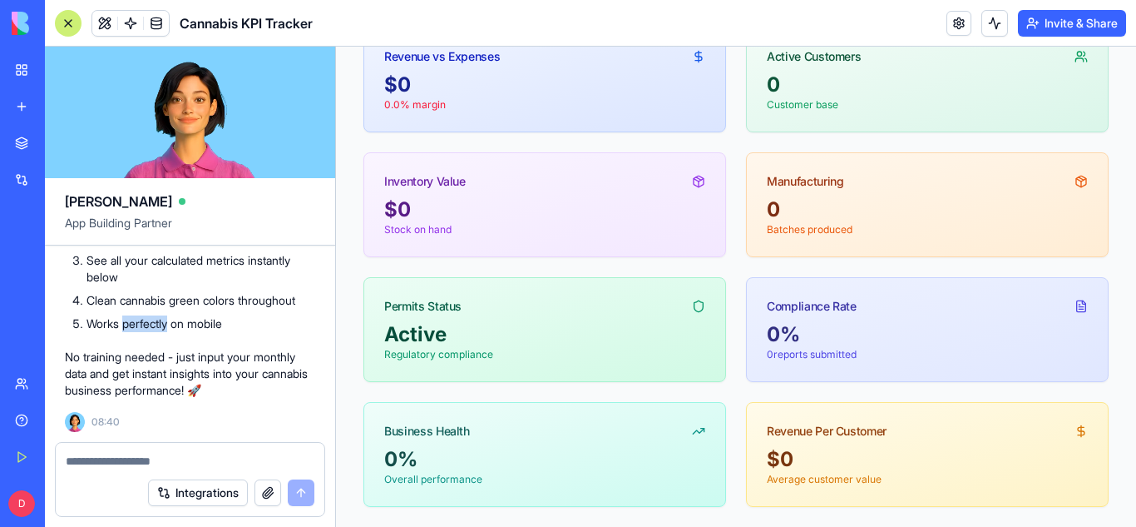
click at [69, 27] on div at bounding box center [68, 23] width 27 height 27
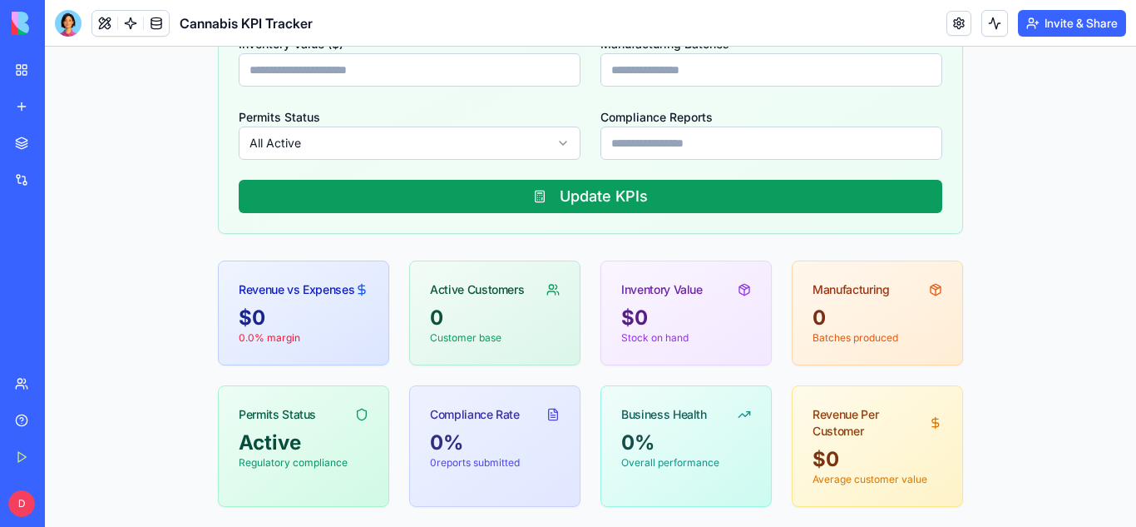
scroll to position [0, 0]
